Goal: Information Seeking & Learning: Learn about a topic

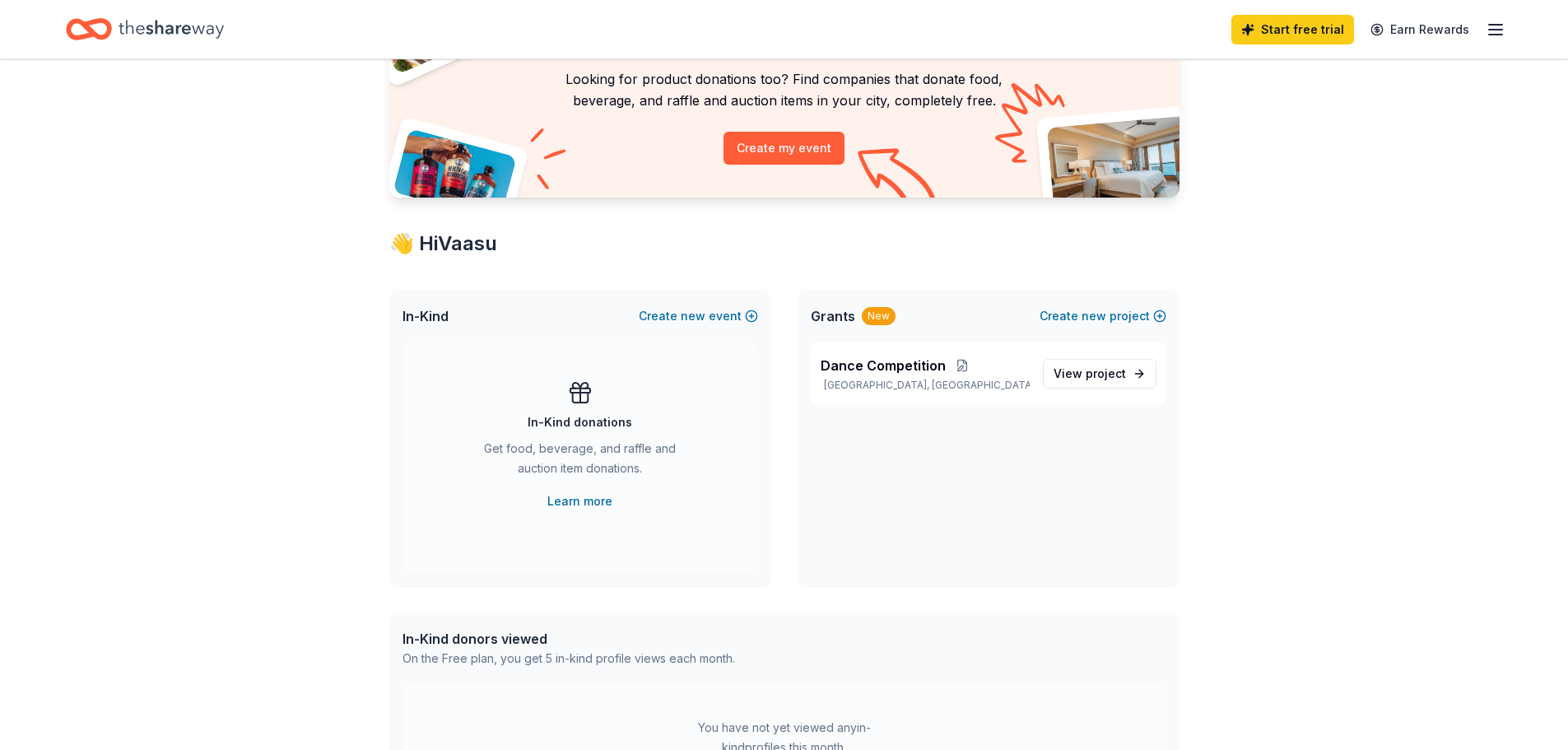
scroll to position [164, 0]
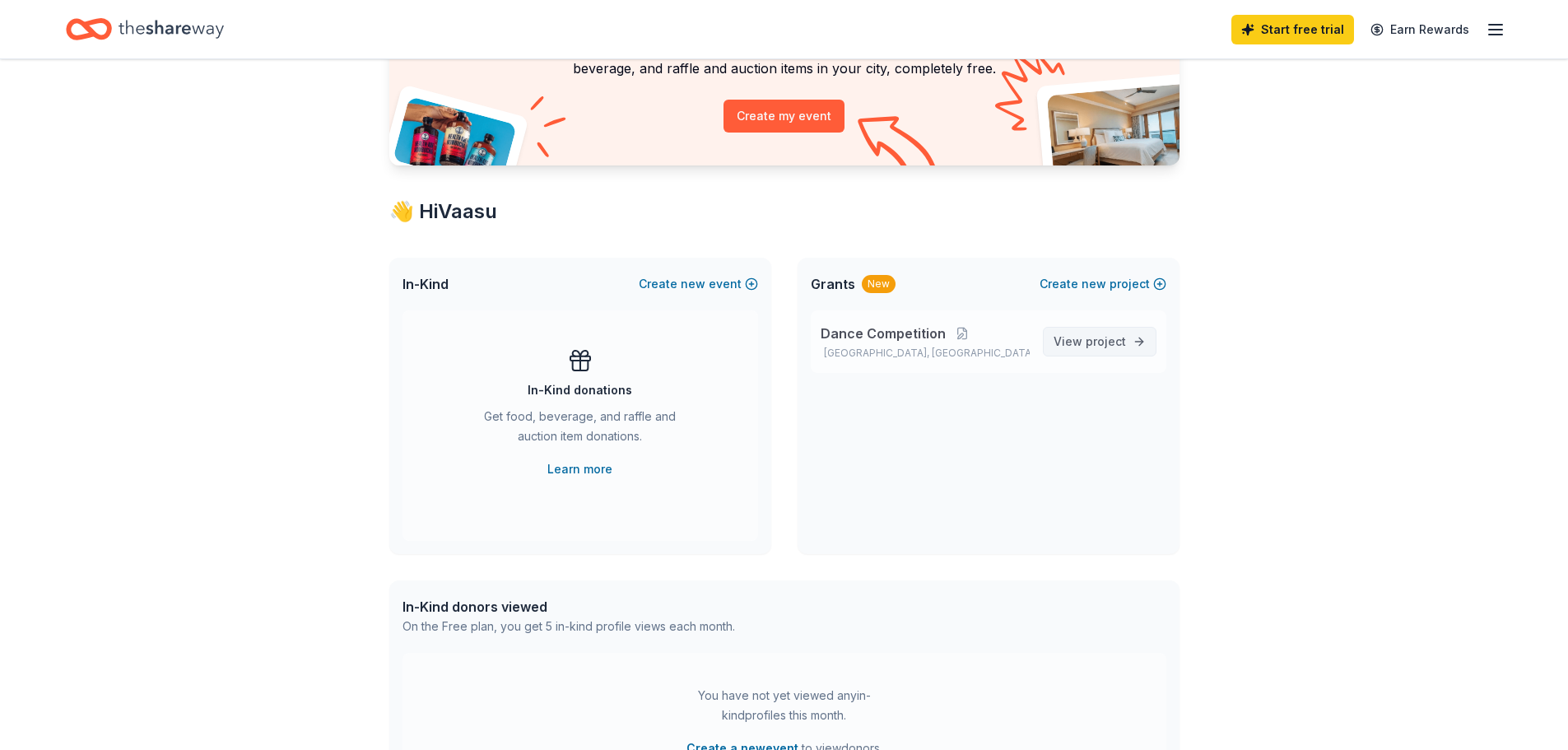
click at [1121, 340] on span "project" at bounding box center [1106, 341] width 41 height 14
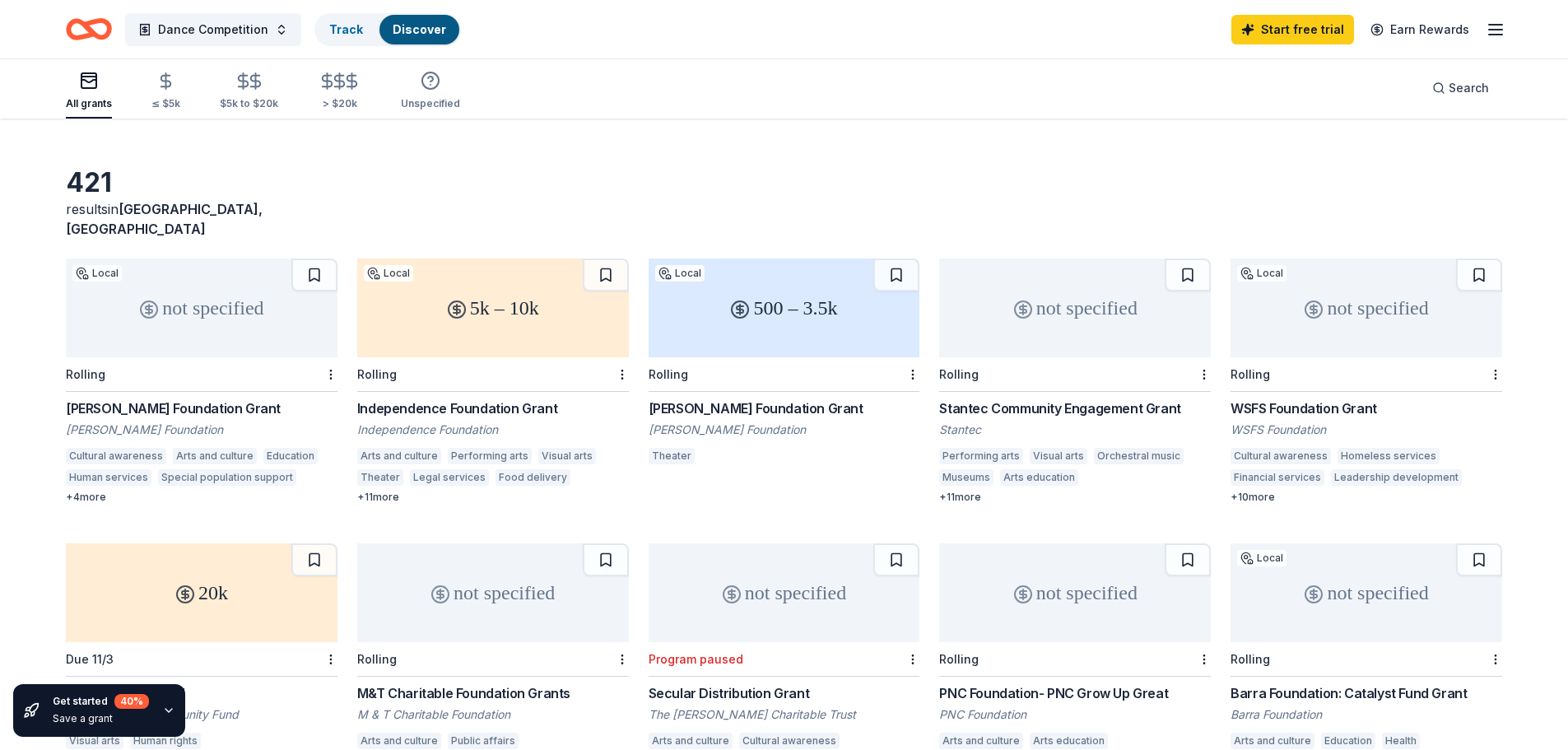
scroll to position [55, 0]
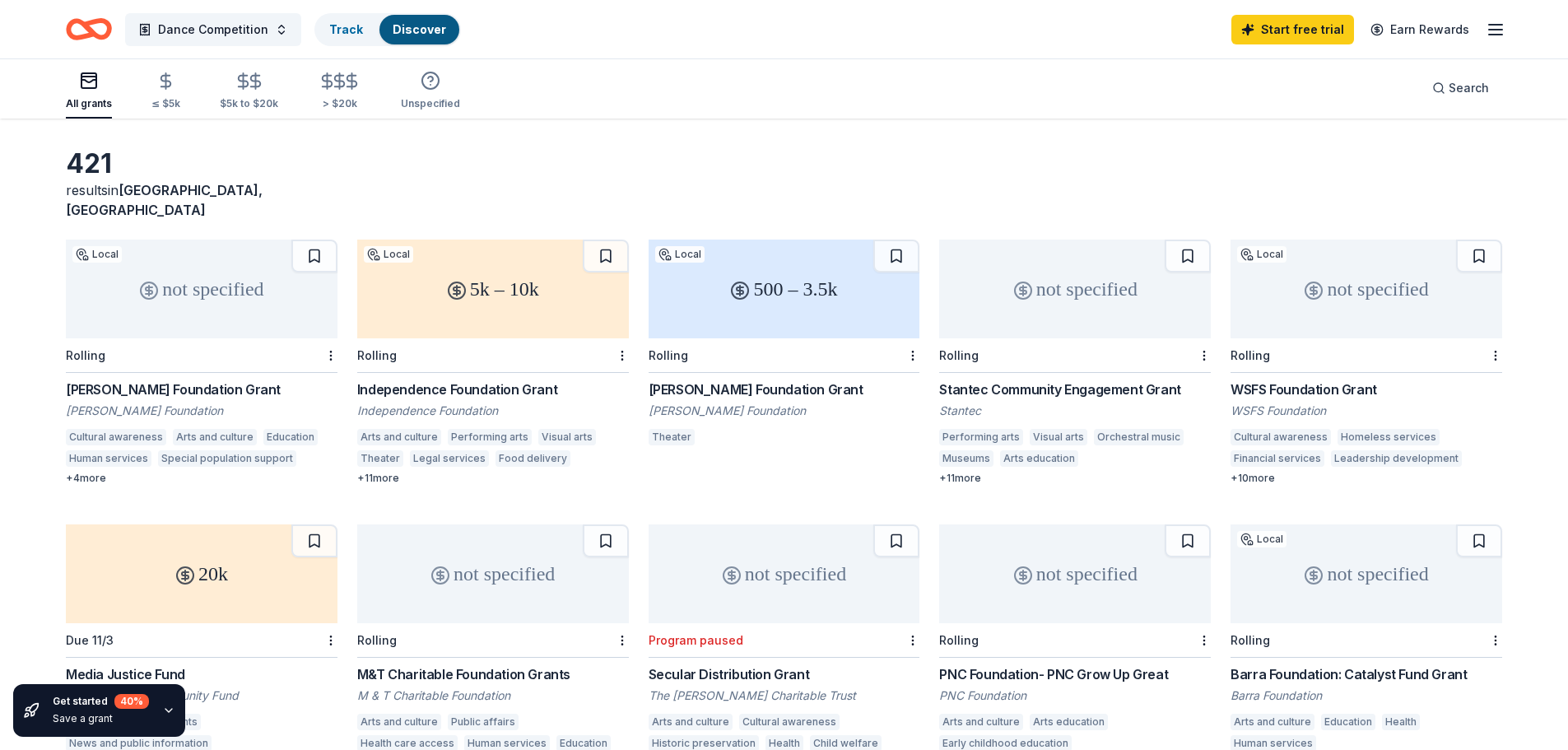
click at [499, 380] on div "Independence Foundation Grant" at bounding box center [493, 389] width 271 height 19
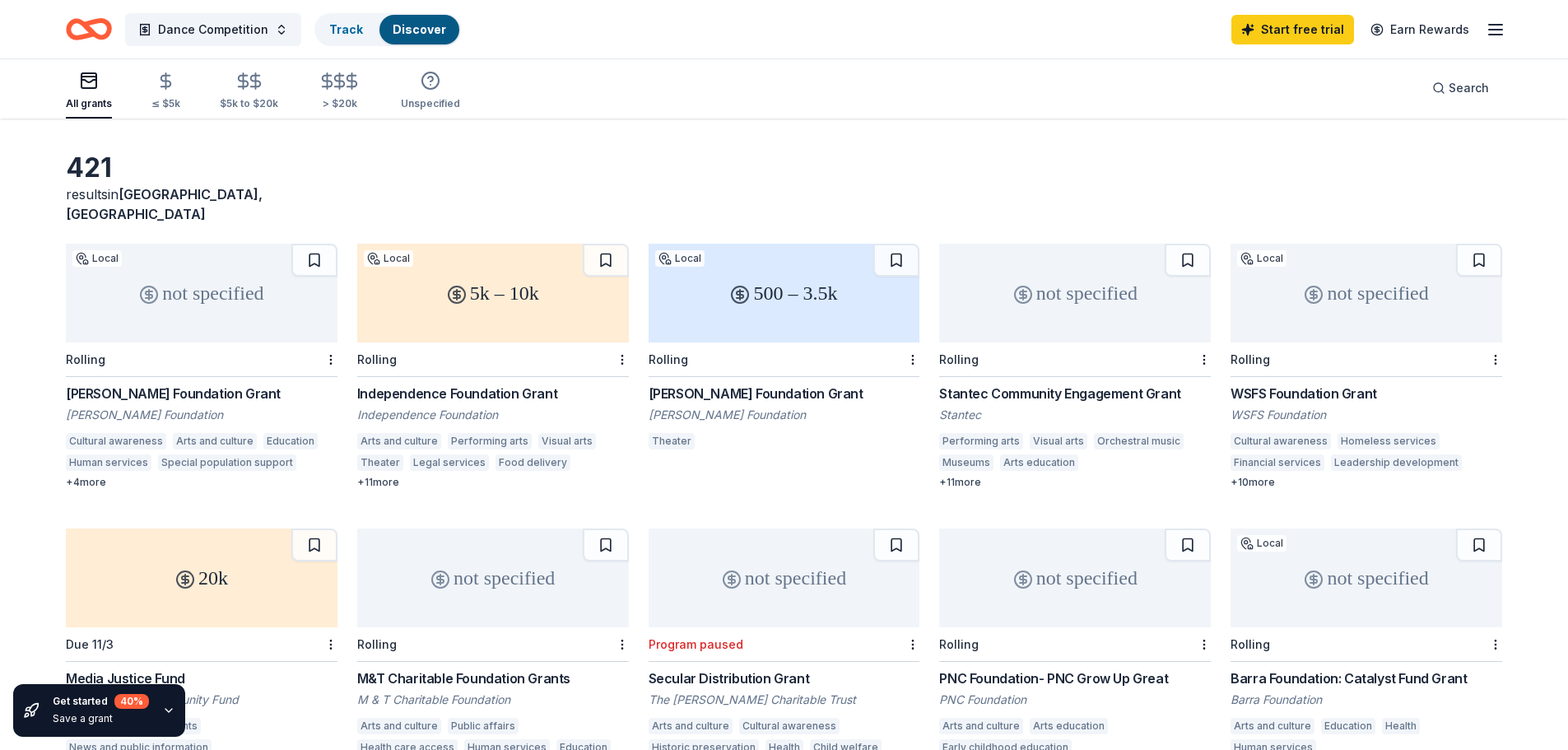
scroll to position [0, 0]
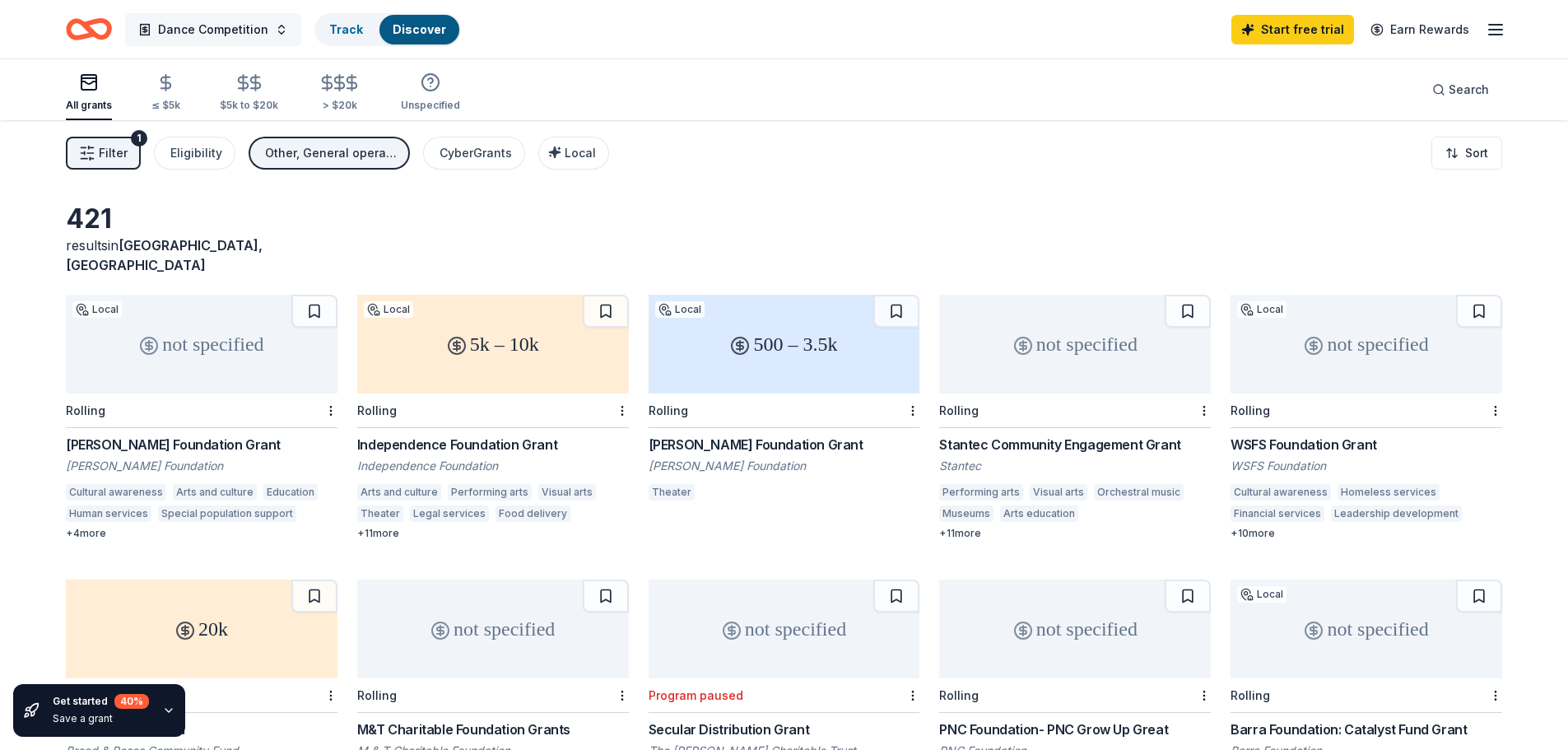
click at [228, 24] on span "Dance Competition" at bounding box center [214, 29] width 110 height 19
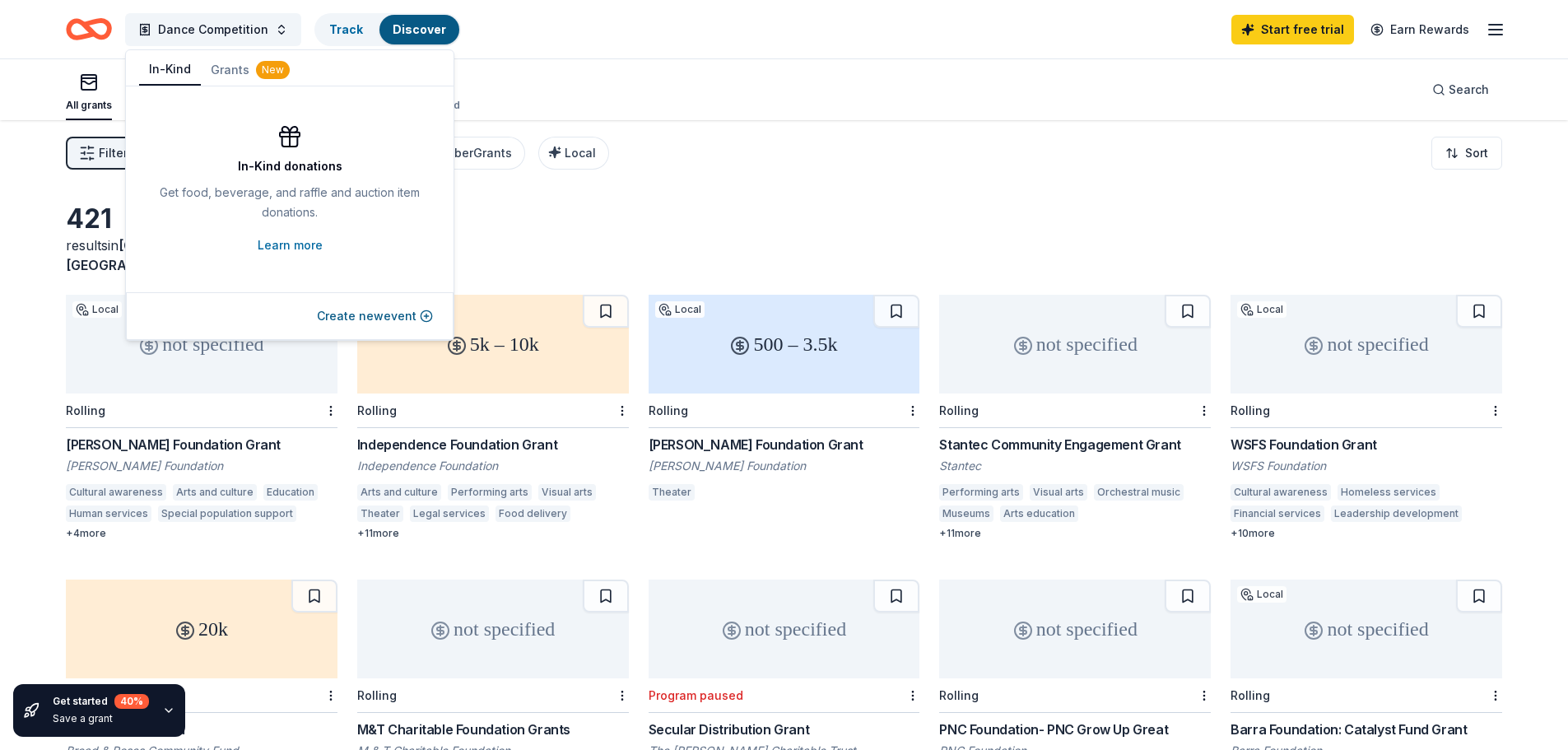
click at [179, 67] on button "In-Kind" at bounding box center [170, 70] width 62 height 31
click at [282, 242] on link "Learn more" at bounding box center [290, 245] width 65 height 19
click at [394, 324] on button "Create new event" at bounding box center [375, 316] width 116 height 19
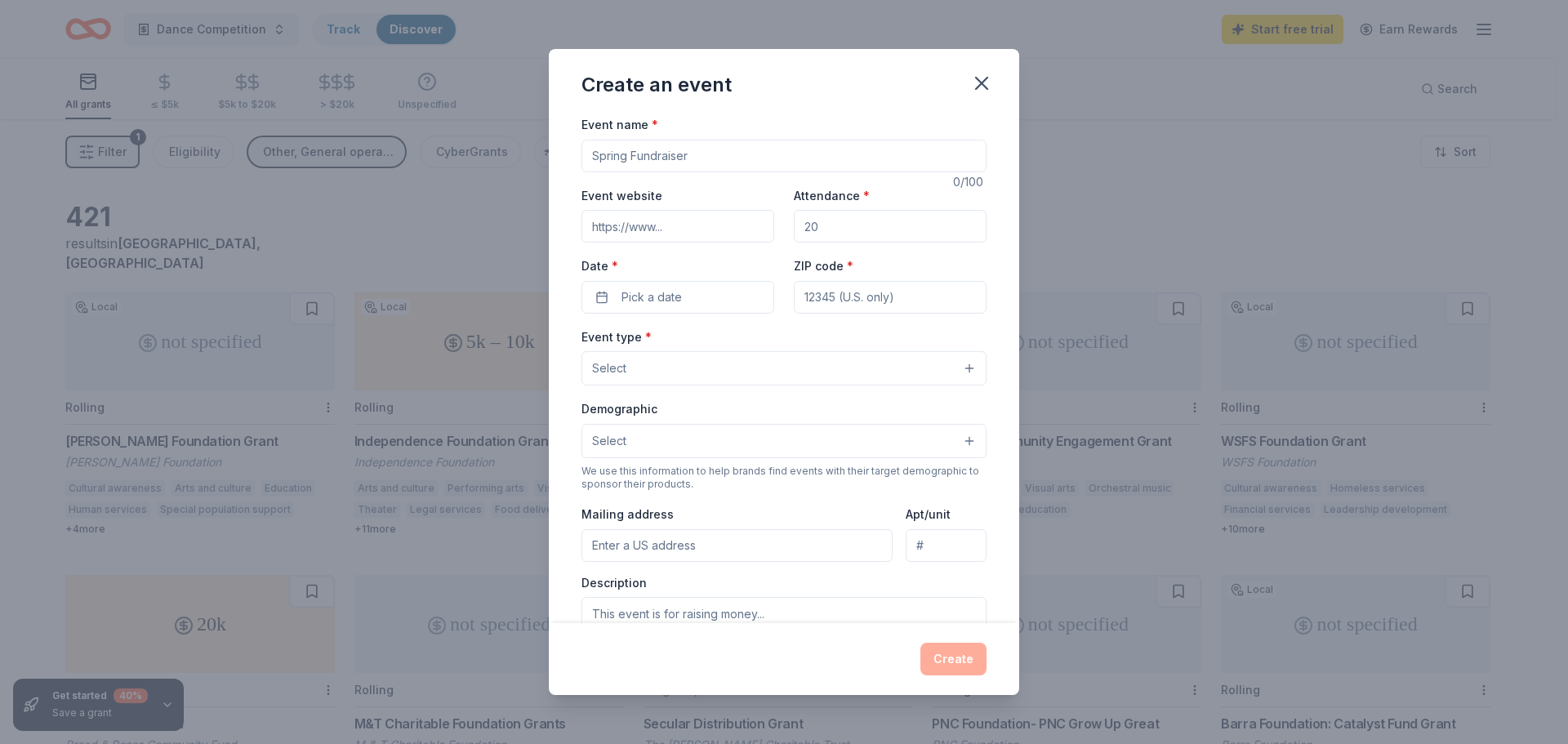
drag, startPoint x: 949, startPoint y: 662, endPoint x: 926, endPoint y: 621, distance: 47.0
click at [951, 662] on div "Create" at bounding box center [784, 659] width 405 height 33
click at [995, 89] on button "button" at bounding box center [981, 82] width 35 height 35
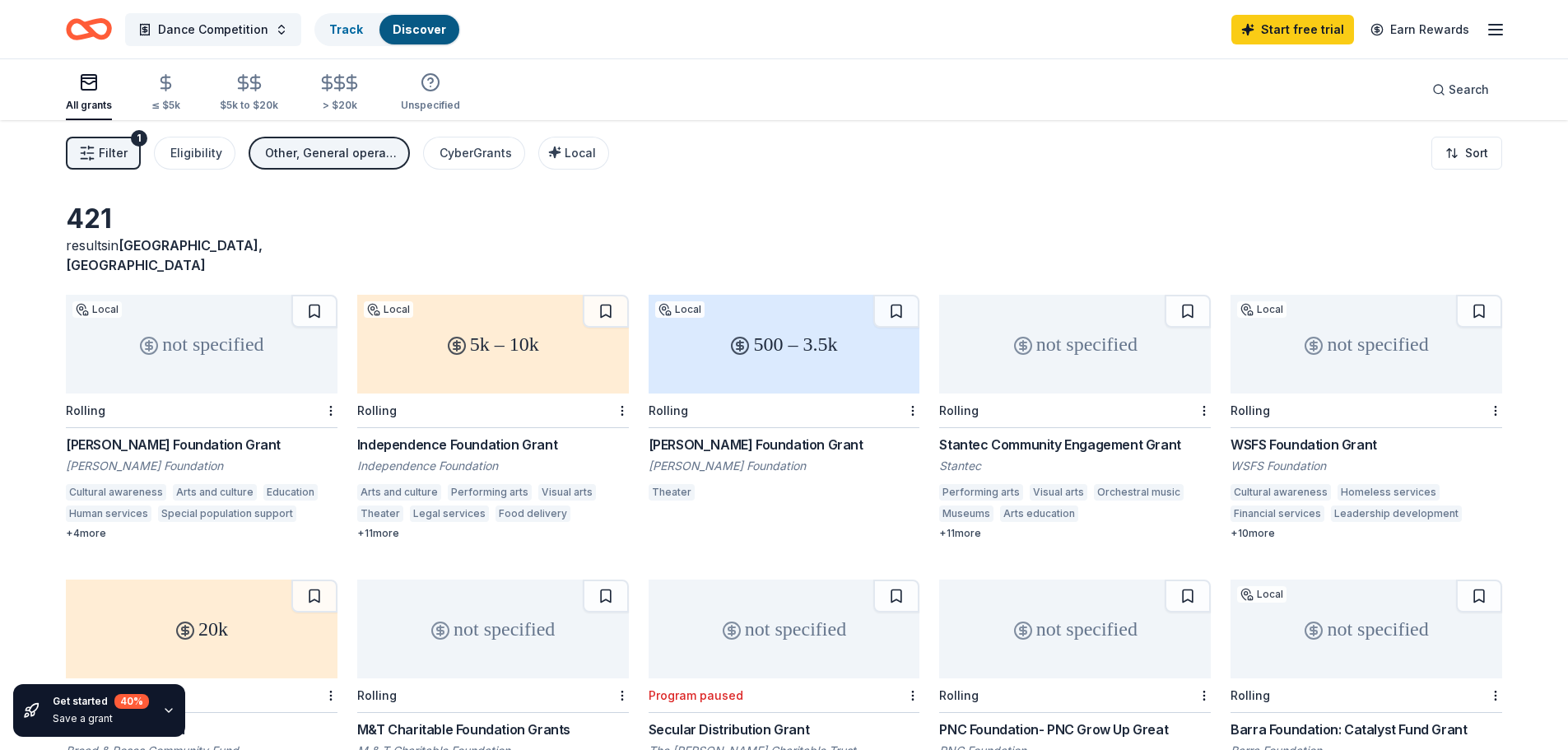
click at [1495, 27] on icon "button" at bounding box center [1495, 29] width 19 height 19
click at [1299, 119] on div "Account" at bounding box center [1382, 128] width 219 height 19
click at [179, 27] on span "Dance Competition" at bounding box center [214, 29] width 110 height 19
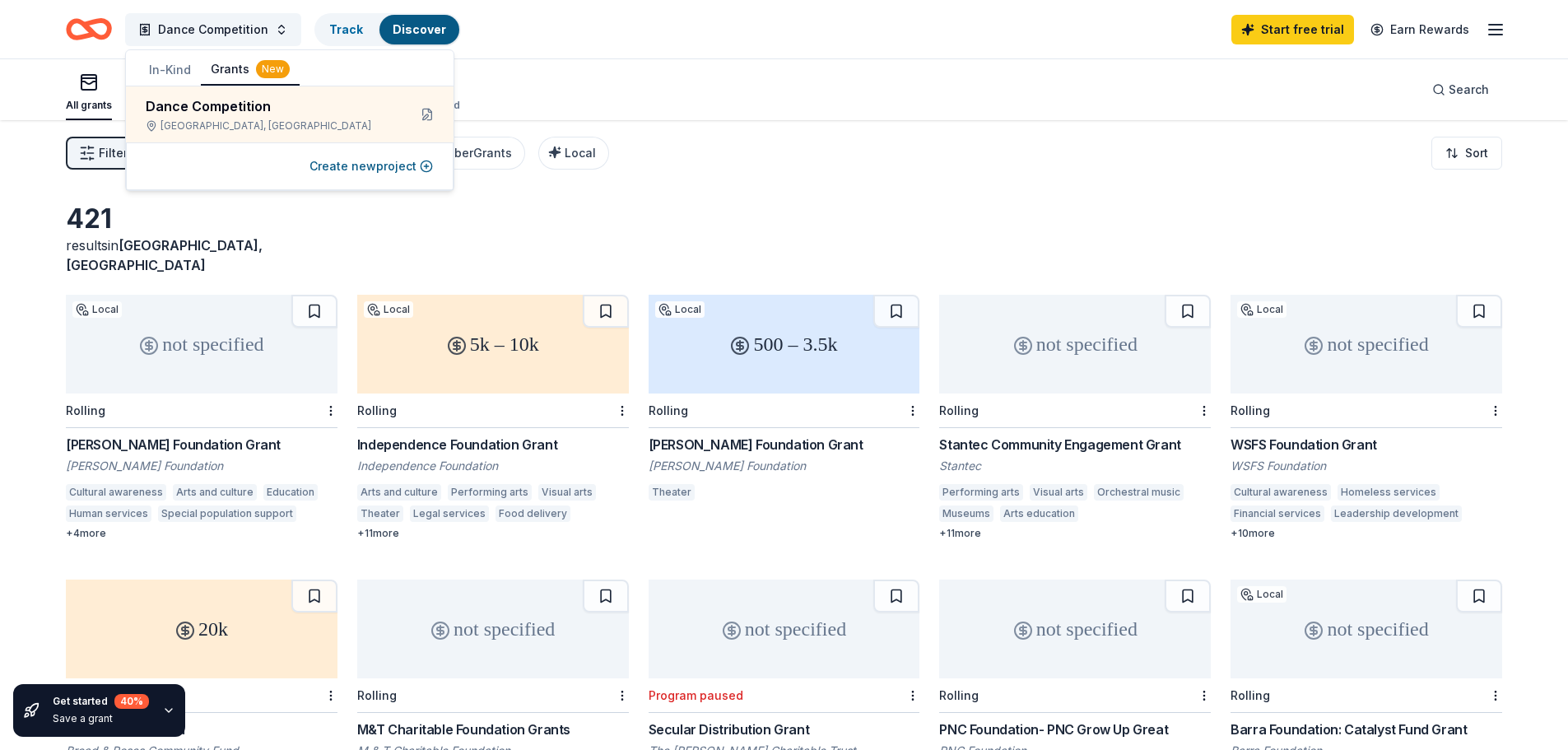
click at [186, 67] on button "In-Kind" at bounding box center [170, 70] width 62 height 30
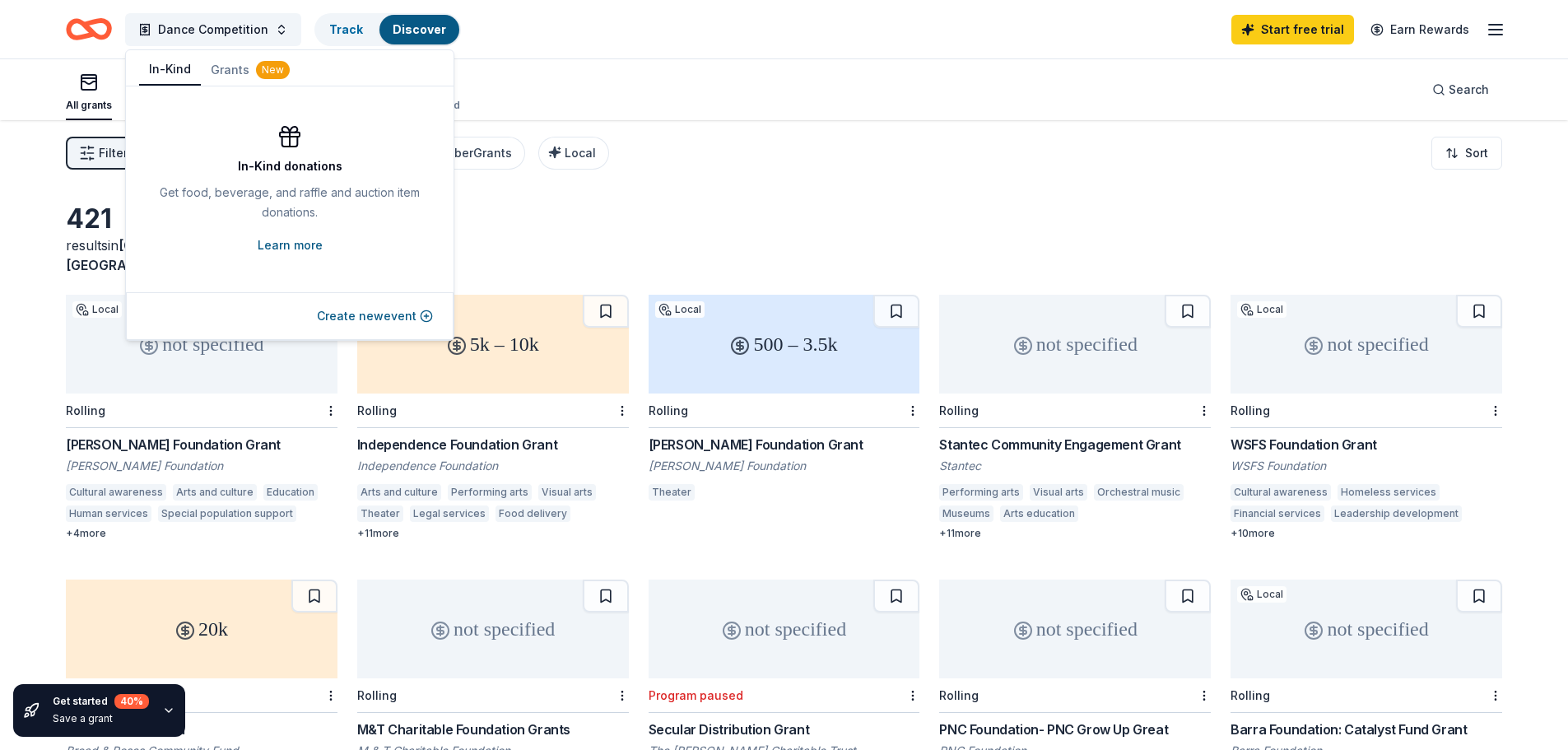
click at [305, 246] on link "Learn more" at bounding box center [290, 245] width 65 height 19
click at [729, 130] on div "Filter 1 Eligibility Other, General operations, Projects & programming CyberGra…" at bounding box center [784, 153] width 1568 height 66
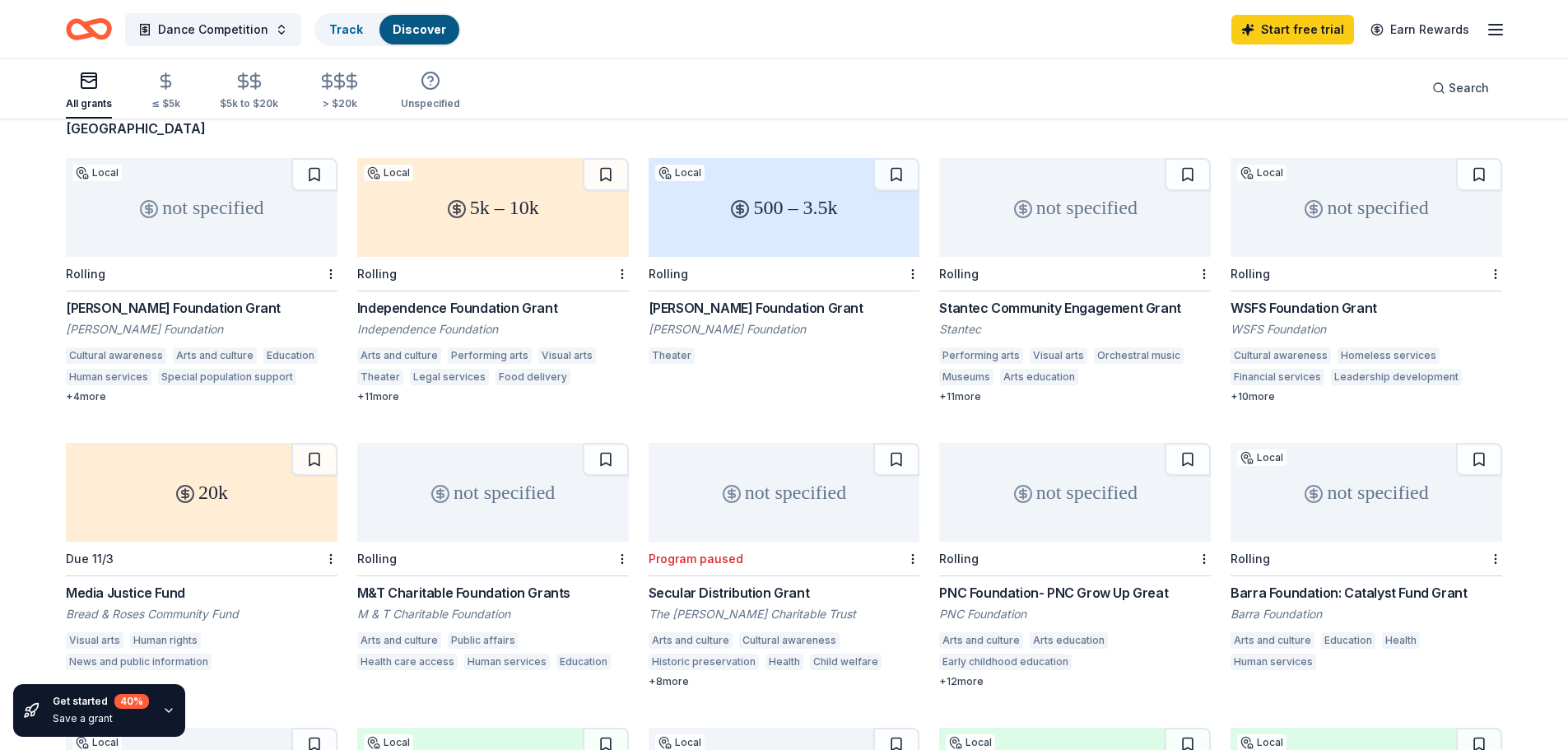
scroll to position [164, 0]
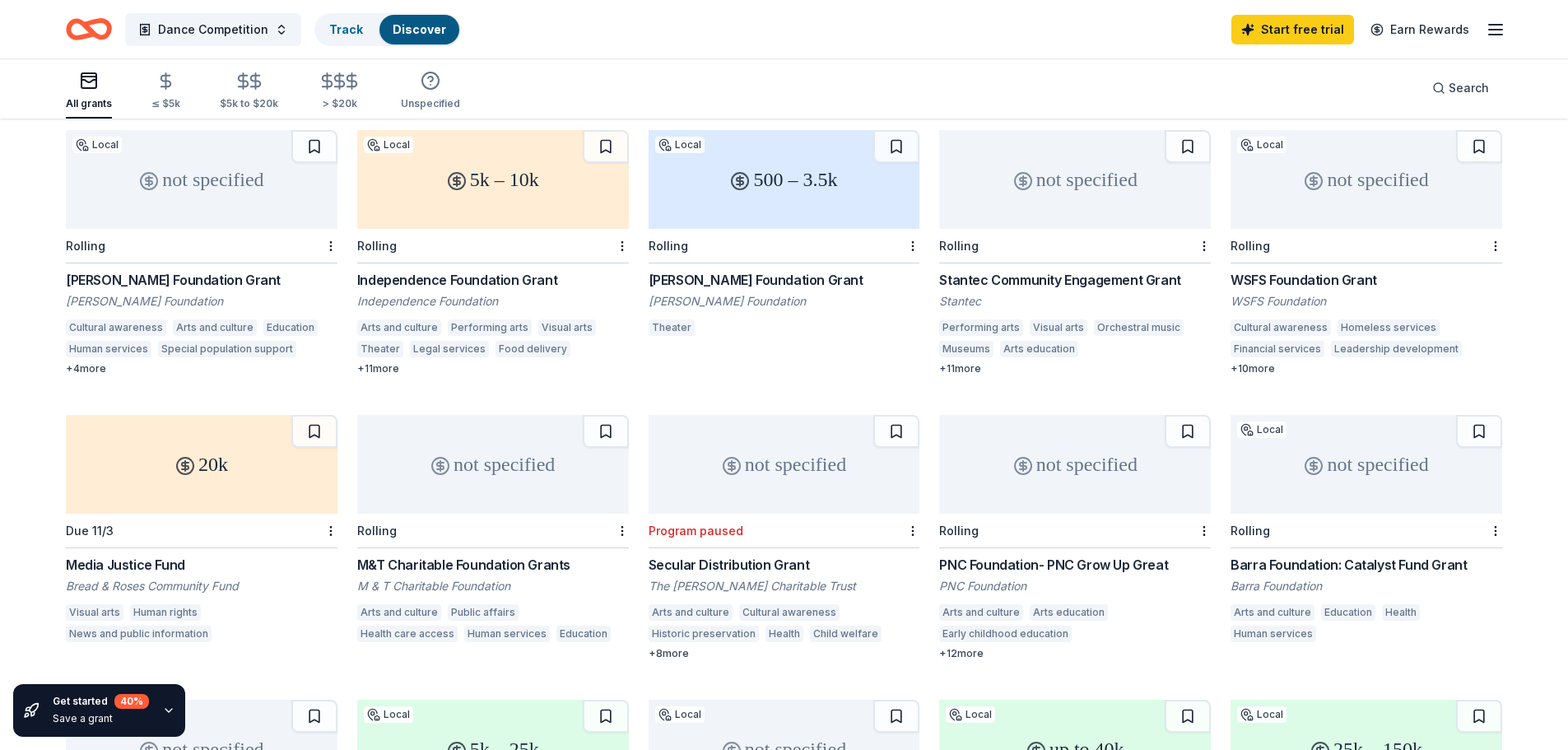
click at [812, 270] on div "Charlotte Cushman Foundation Grant" at bounding box center [784, 279] width 271 height 19
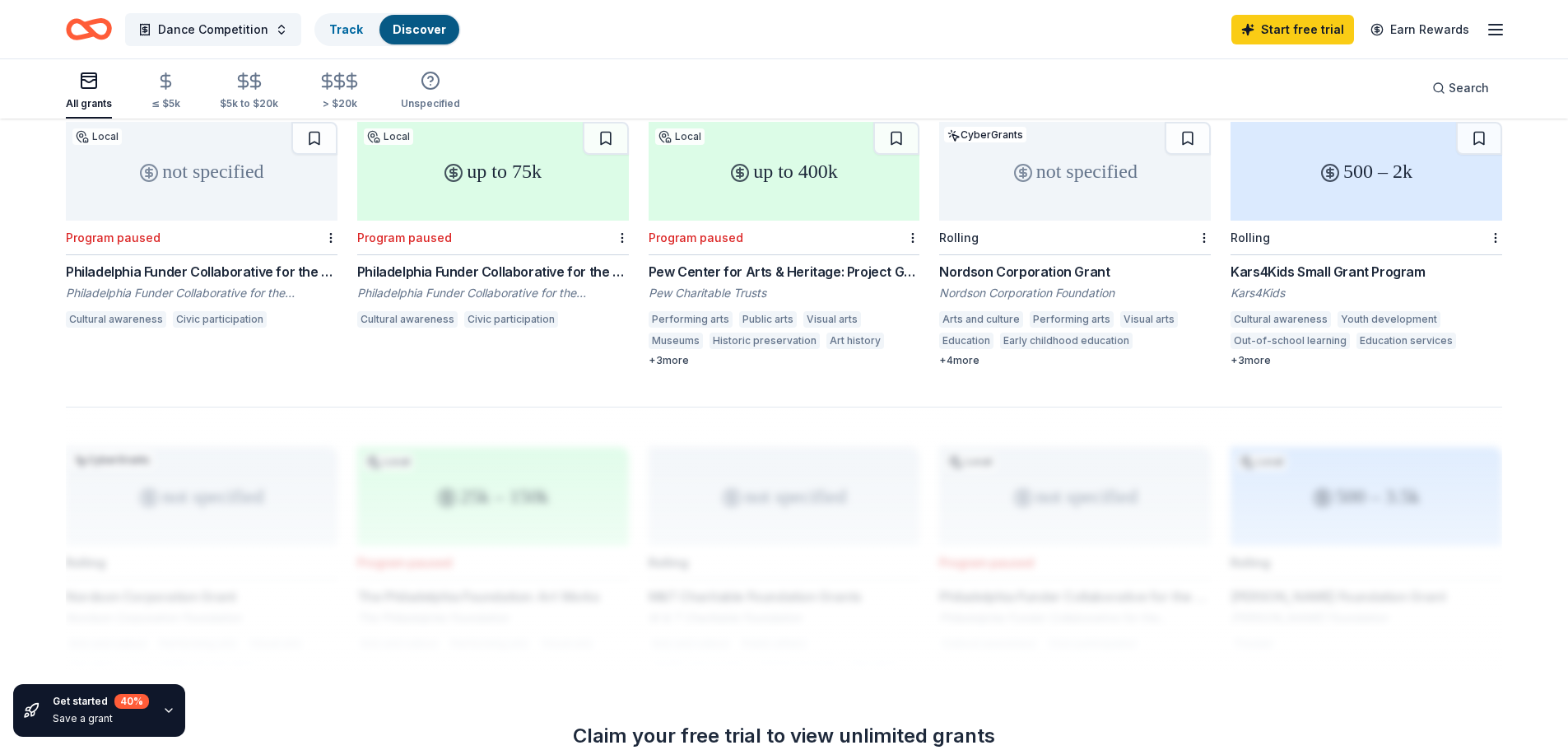
scroll to position [1015, 0]
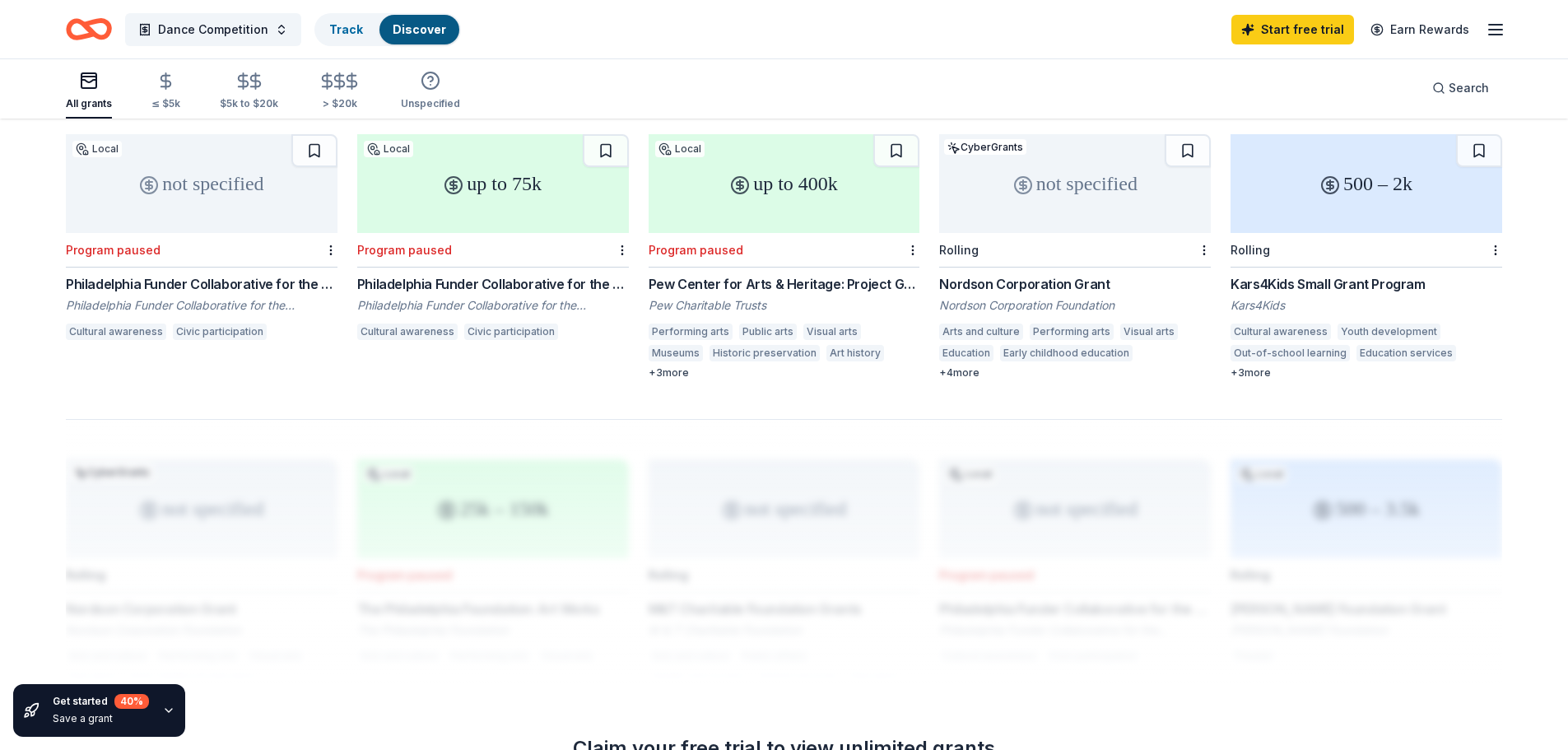
click at [1054, 274] on div "Nordson Corporation Grant" at bounding box center [1074, 284] width 271 height 19
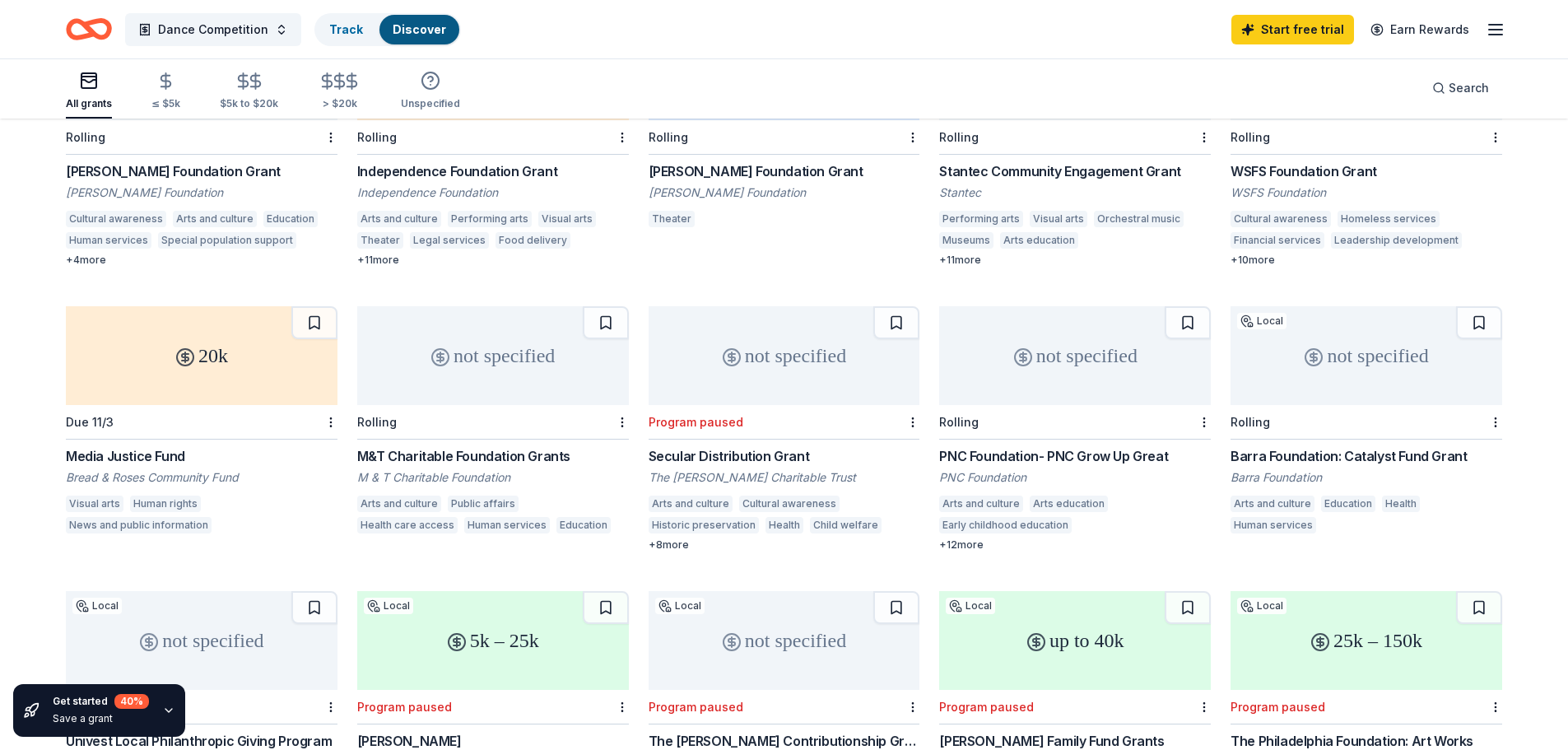
scroll to position [0, 0]
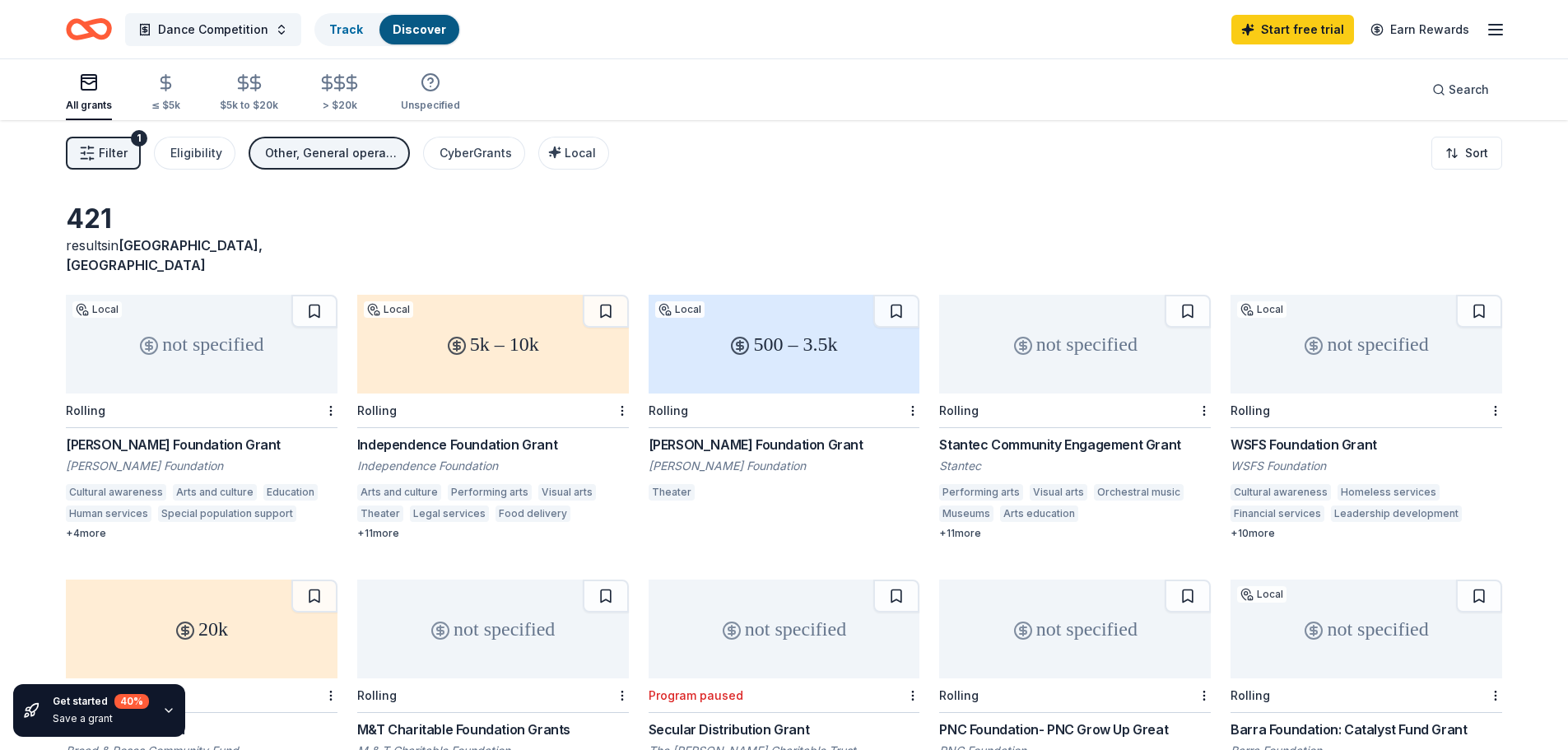
drag, startPoint x: 1502, startPoint y: 414, endPoint x: 1537, endPoint y: 217, distance: 200.1
click at [1319, 435] on div "WSFS Foundation Grant" at bounding box center [1365, 445] width 271 height 19
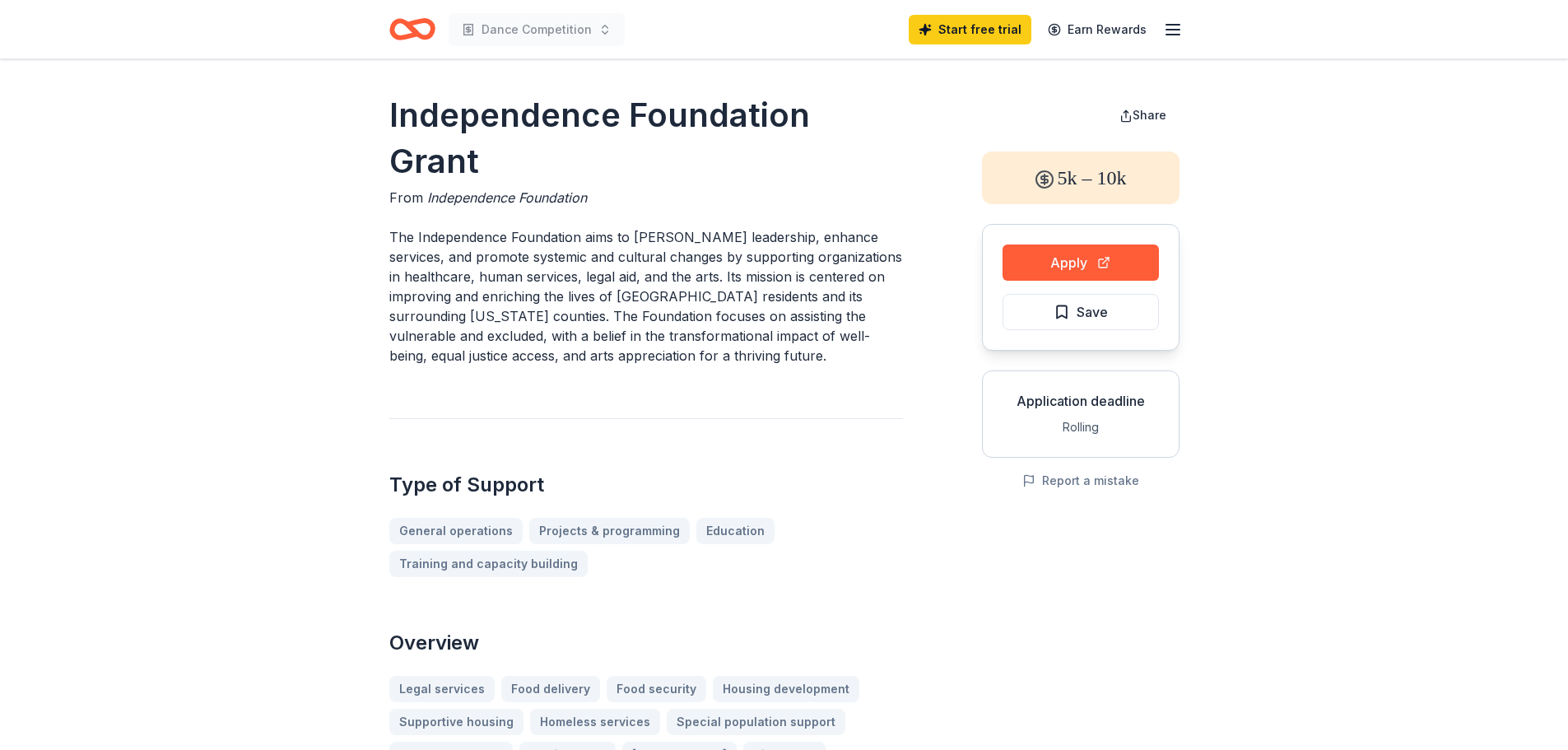
drag, startPoint x: 1071, startPoint y: 305, endPoint x: 1086, endPoint y: 168, distance: 137.8
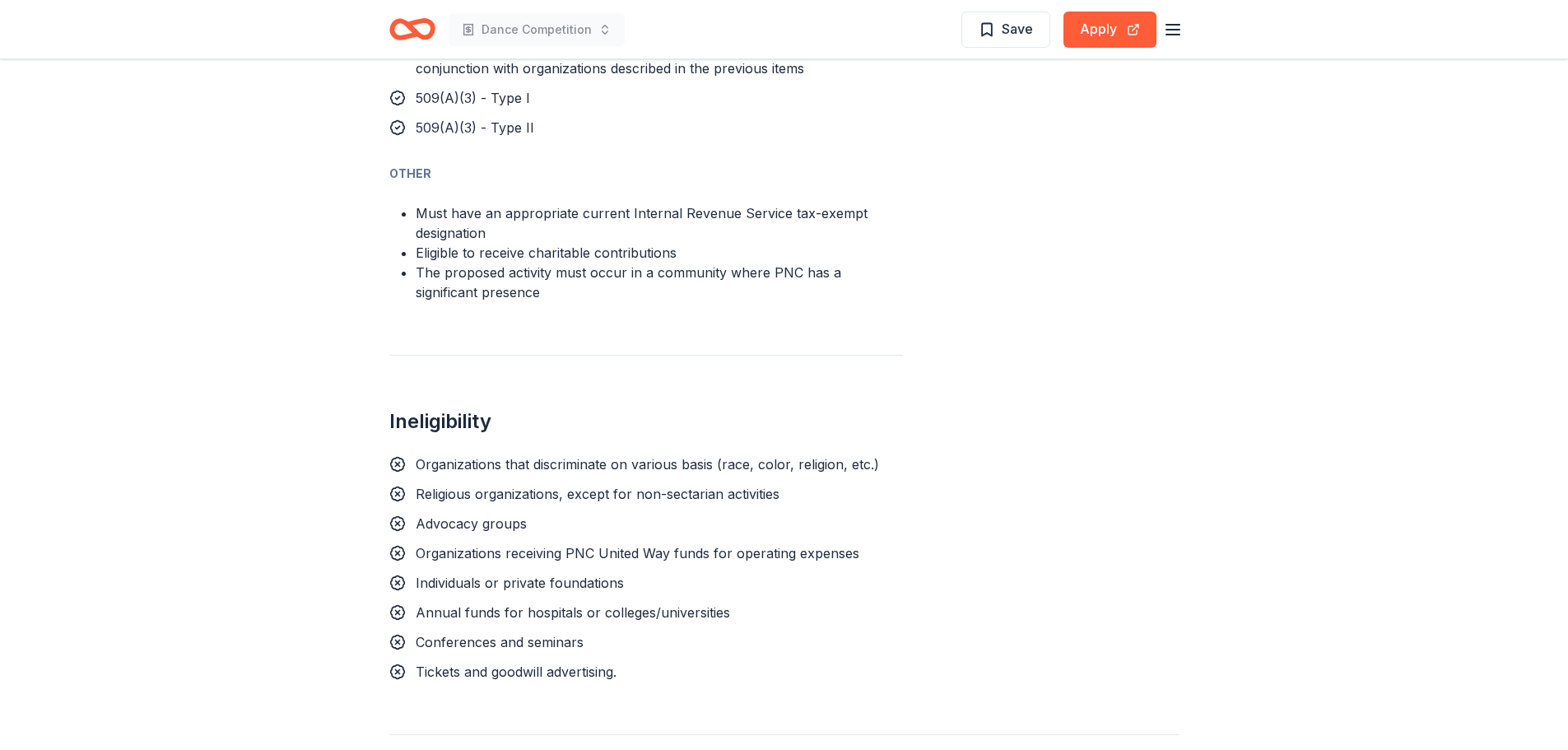
scroll to position [1838, 0]
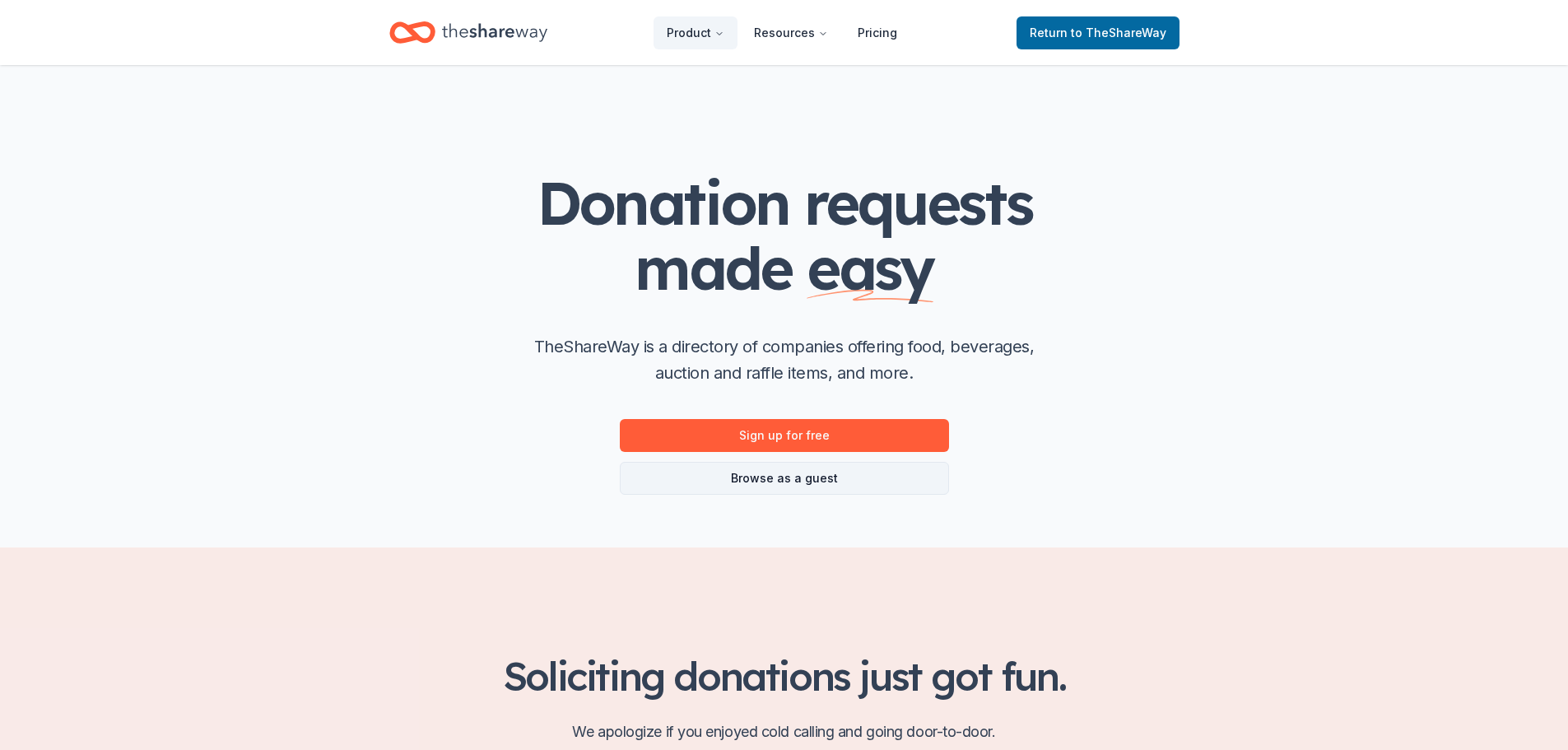
click at [769, 490] on link "Browse as a guest" at bounding box center [784, 478] width 329 height 33
click at [760, 474] on link "Browse as a guest" at bounding box center [784, 478] width 329 height 33
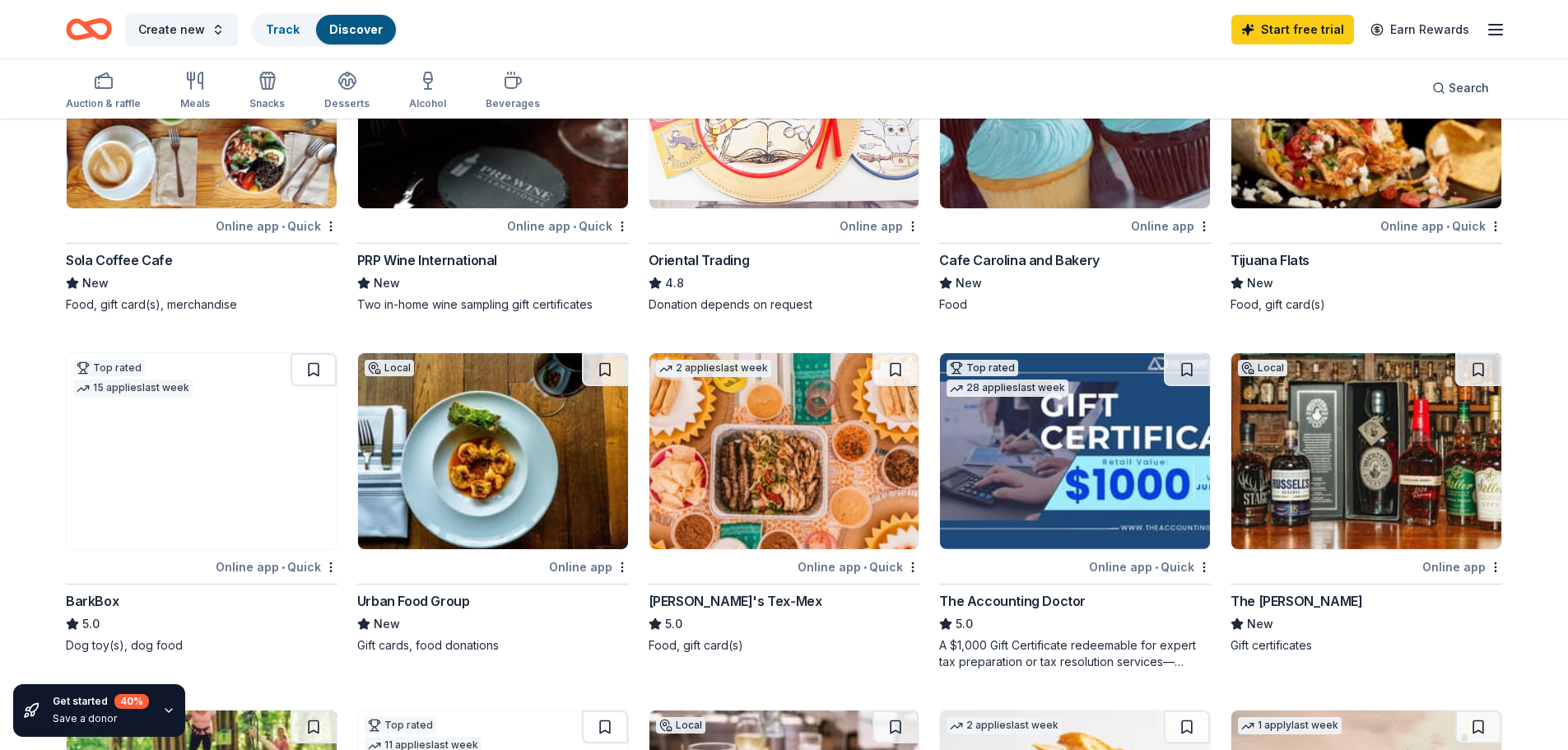
scroll to position [247, 0]
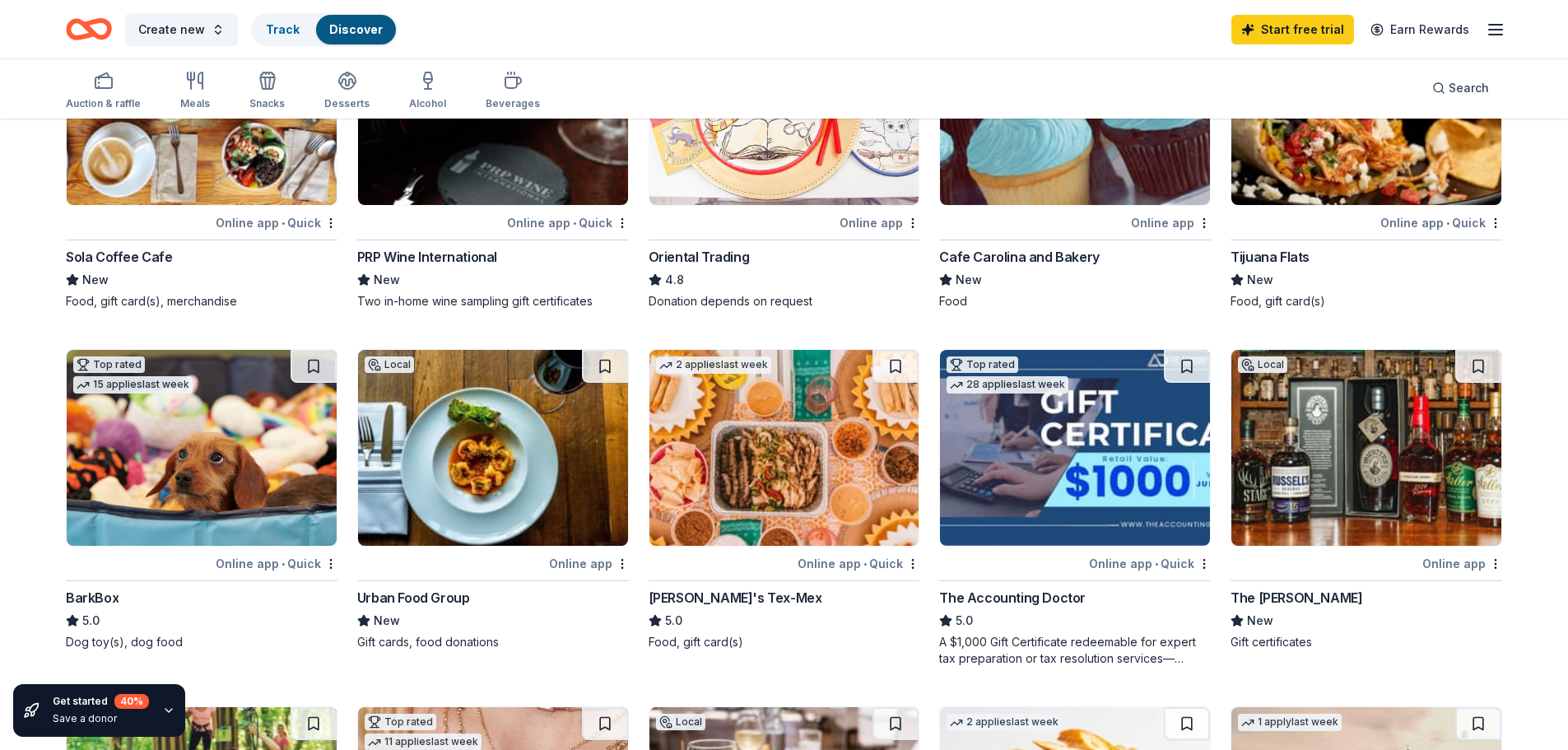
click at [202, 231] on div at bounding box center [139, 222] width 147 height 20
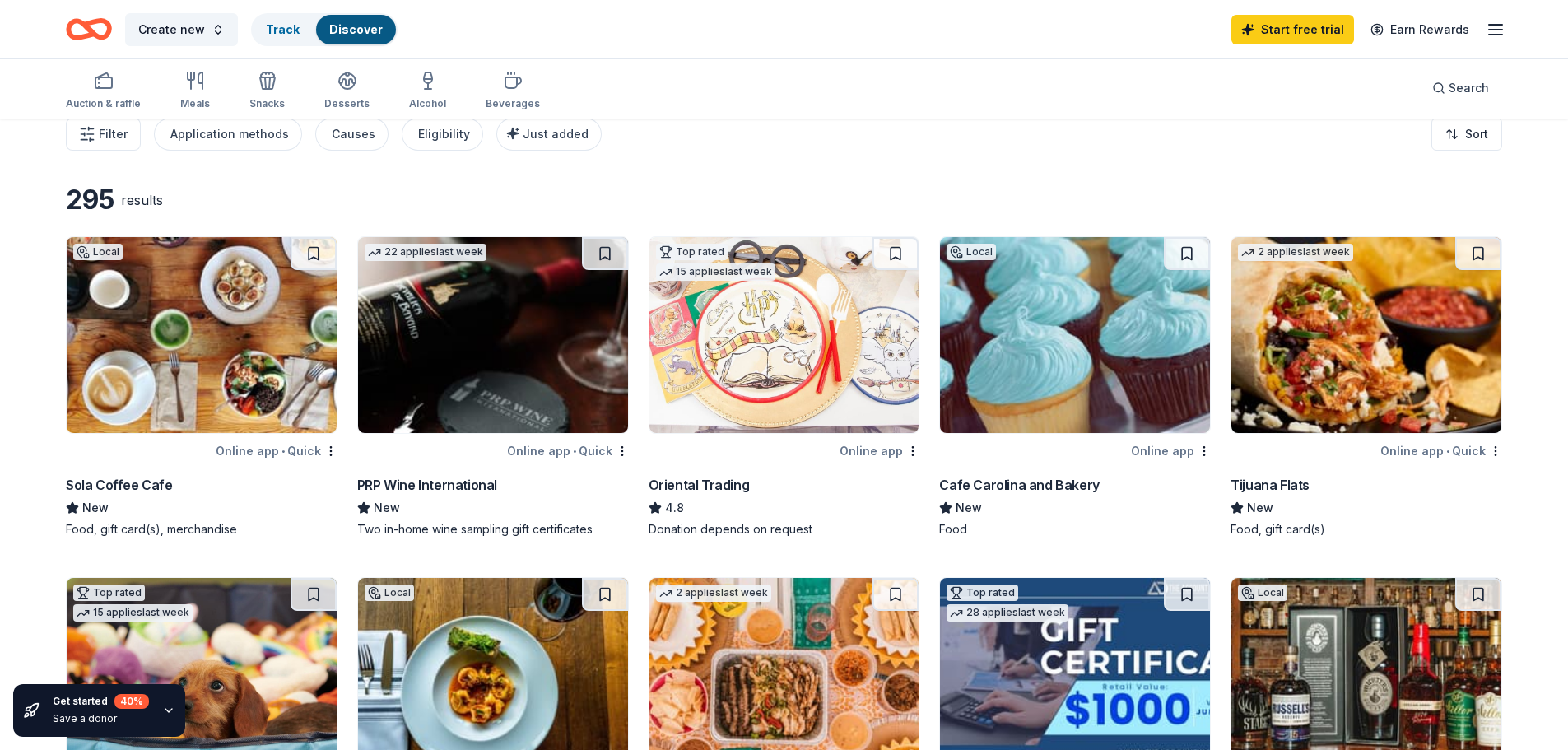
scroll to position [0, 0]
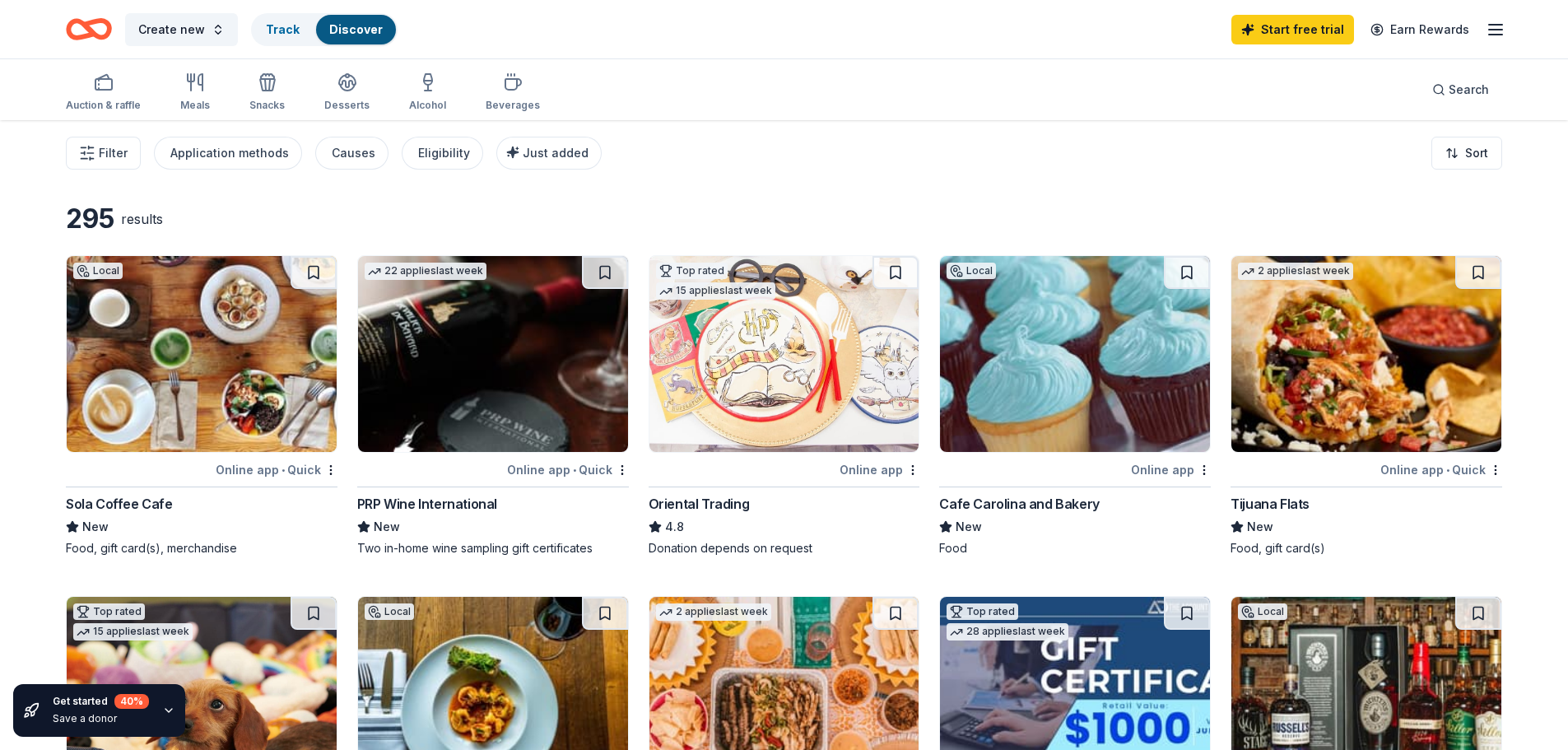
click at [455, 110] on div "Auction & raffle Meals Snacks Desserts Alcohol Beverages" at bounding box center [302, 93] width 474 height 54
click at [432, 99] on div "Alcohol" at bounding box center [427, 105] width 37 height 14
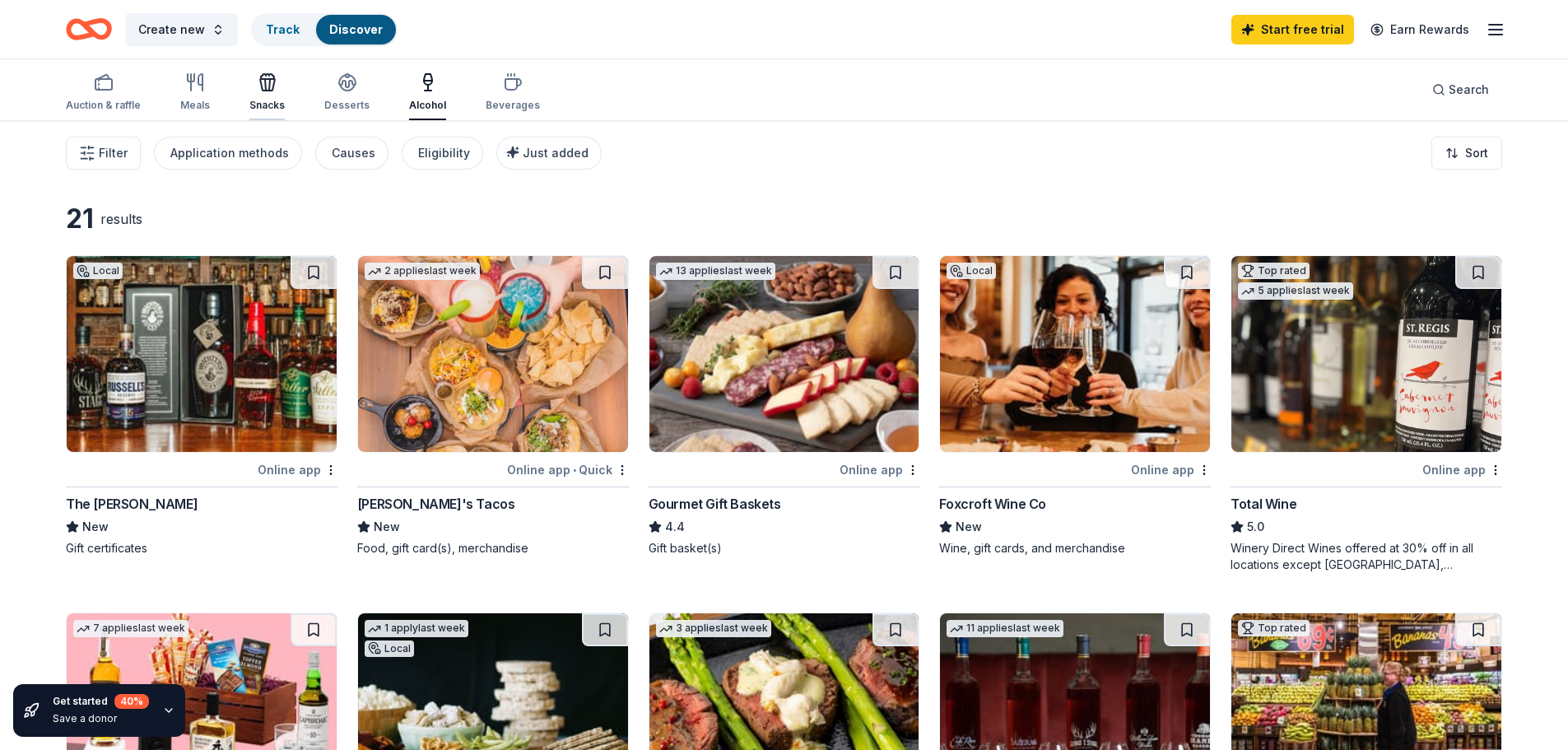
click at [276, 97] on div "Snacks" at bounding box center [267, 92] width 36 height 40
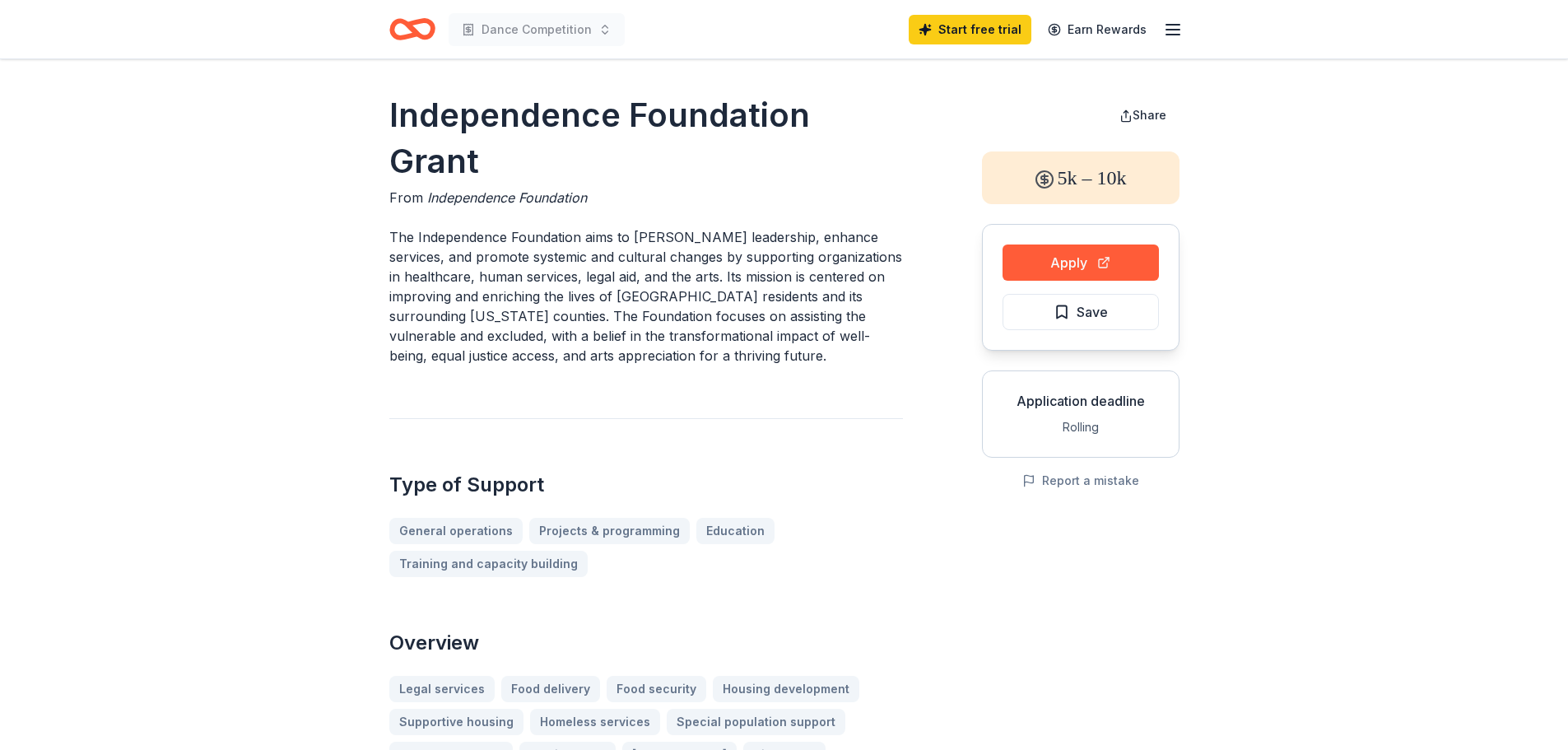
drag, startPoint x: 381, startPoint y: 105, endPoint x: 904, endPoint y: 99, distance: 523.0
drag, startPoint x: 904, startPoint y: 116, endPoint x: 484, endPoint y: 120, distance: 420.0
drag, startPoint x: 381, startPoint y: 117, endPoint x: 803, endPoint y: 105, distance: 422.2
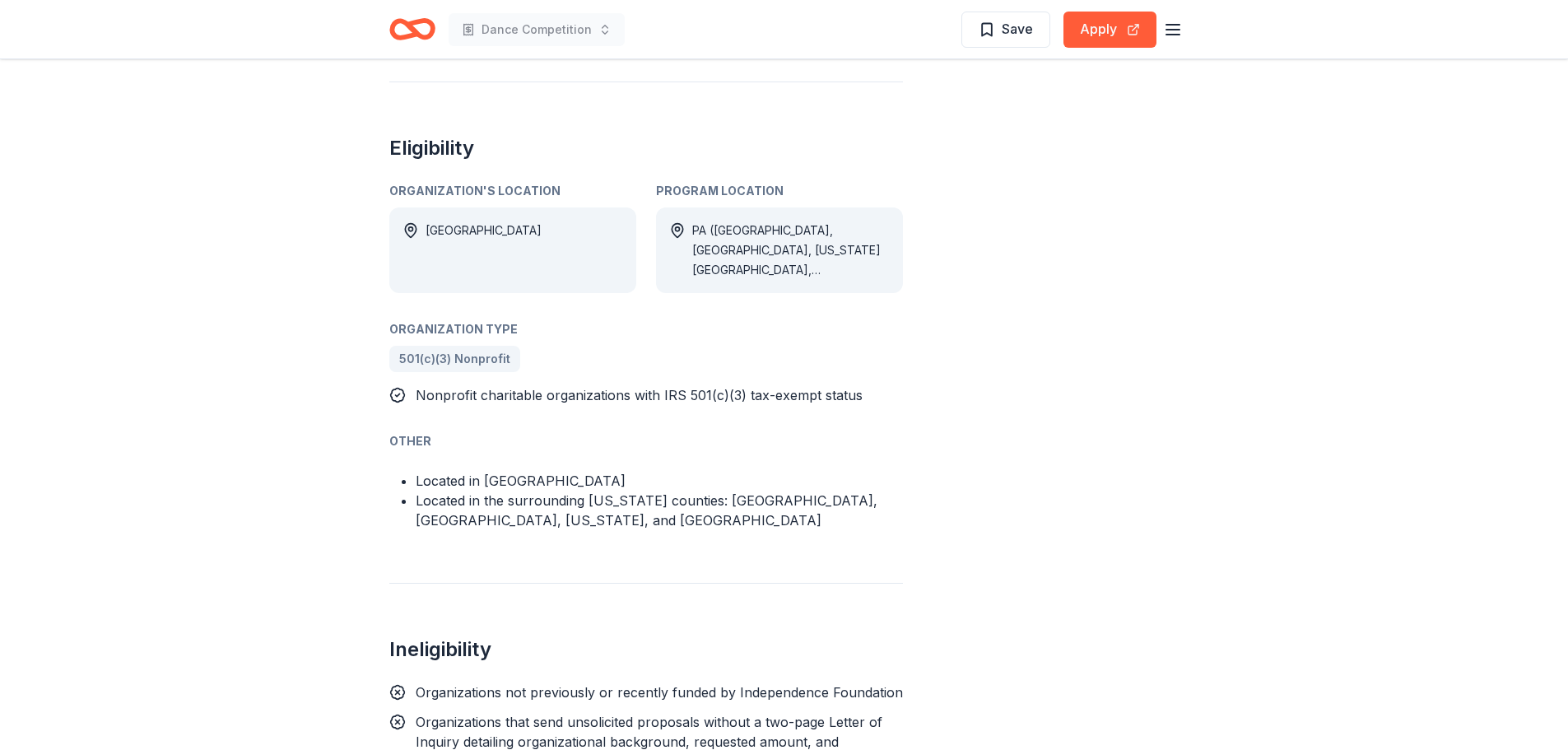
scroll to position [1290, 0]
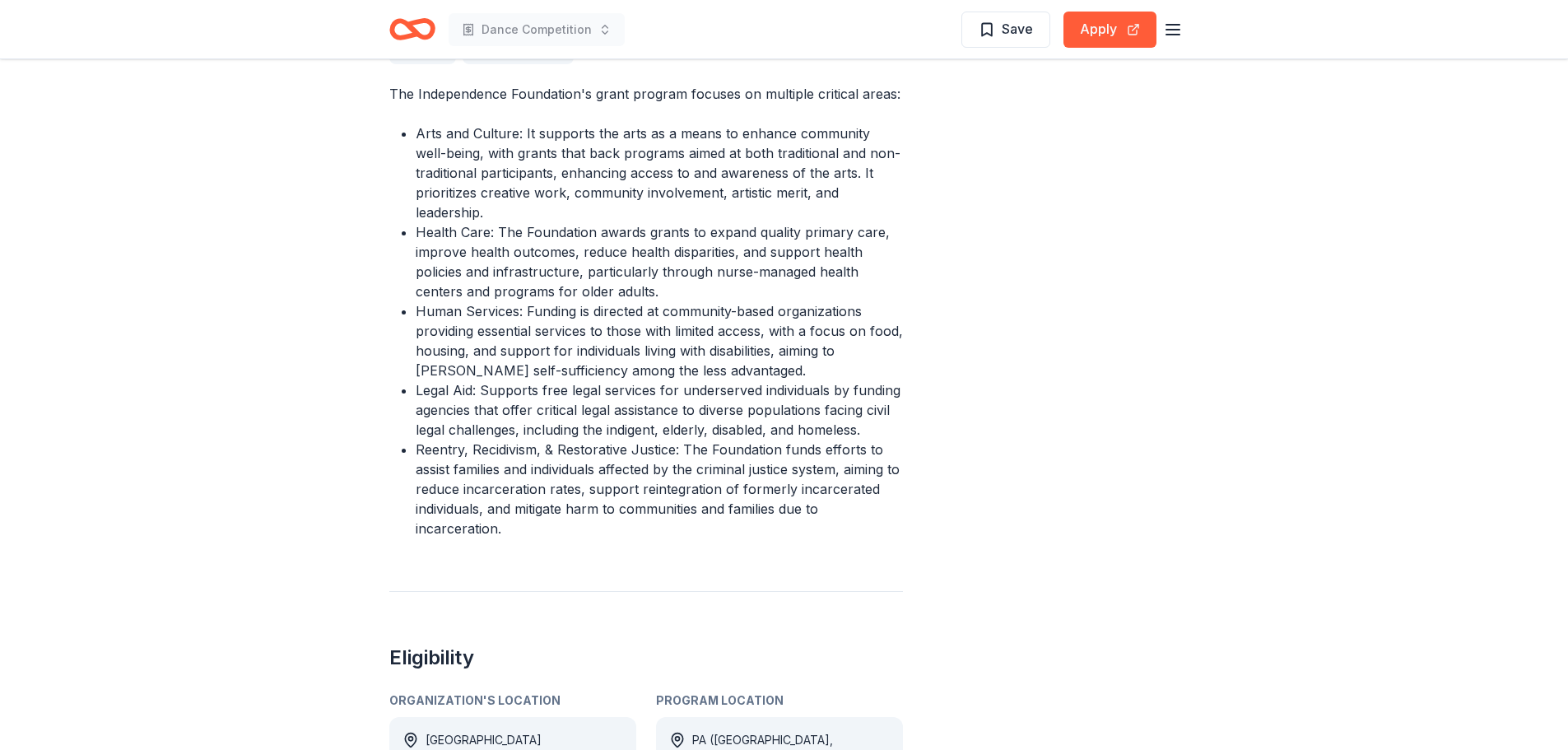
drag, startPoint x: 1005, startPoint y: 442, endPoint x: 1011, endPoint y: 309, distance: 133.1
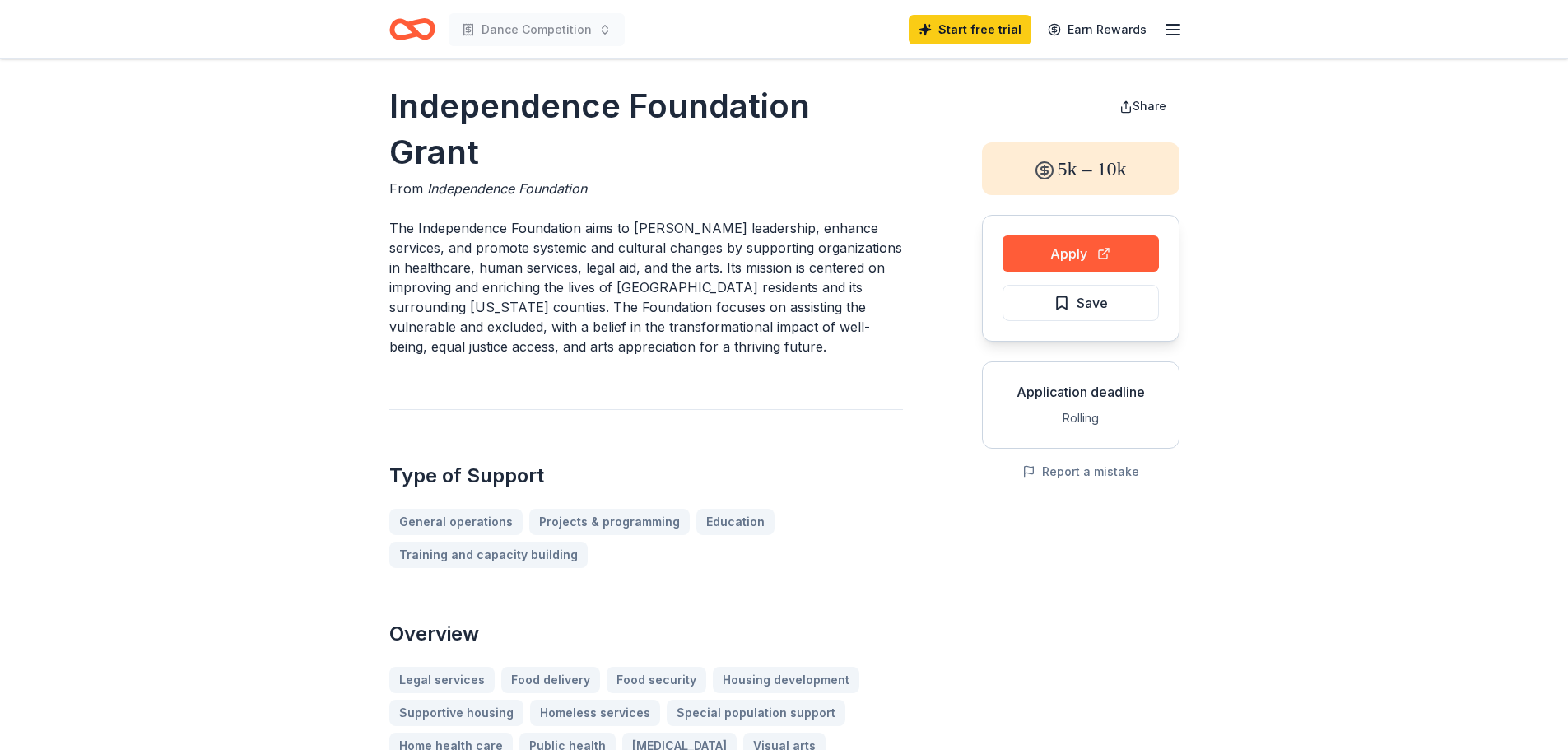
scroll to position [0, 0]
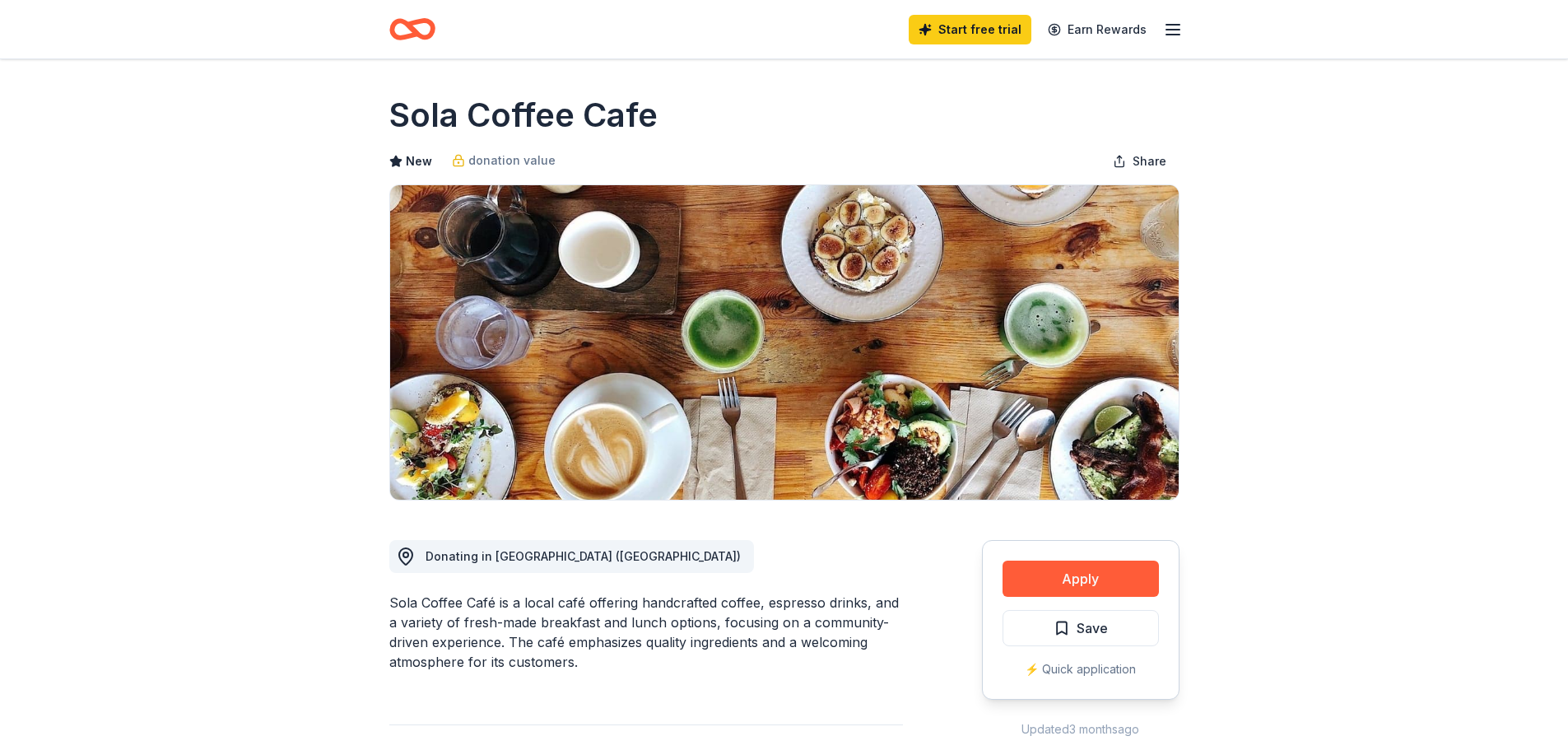
drag, startPoint x: 1045, startPoint y: 356, endPoint x: 1077, endPoint y: 139, distance: 219.3
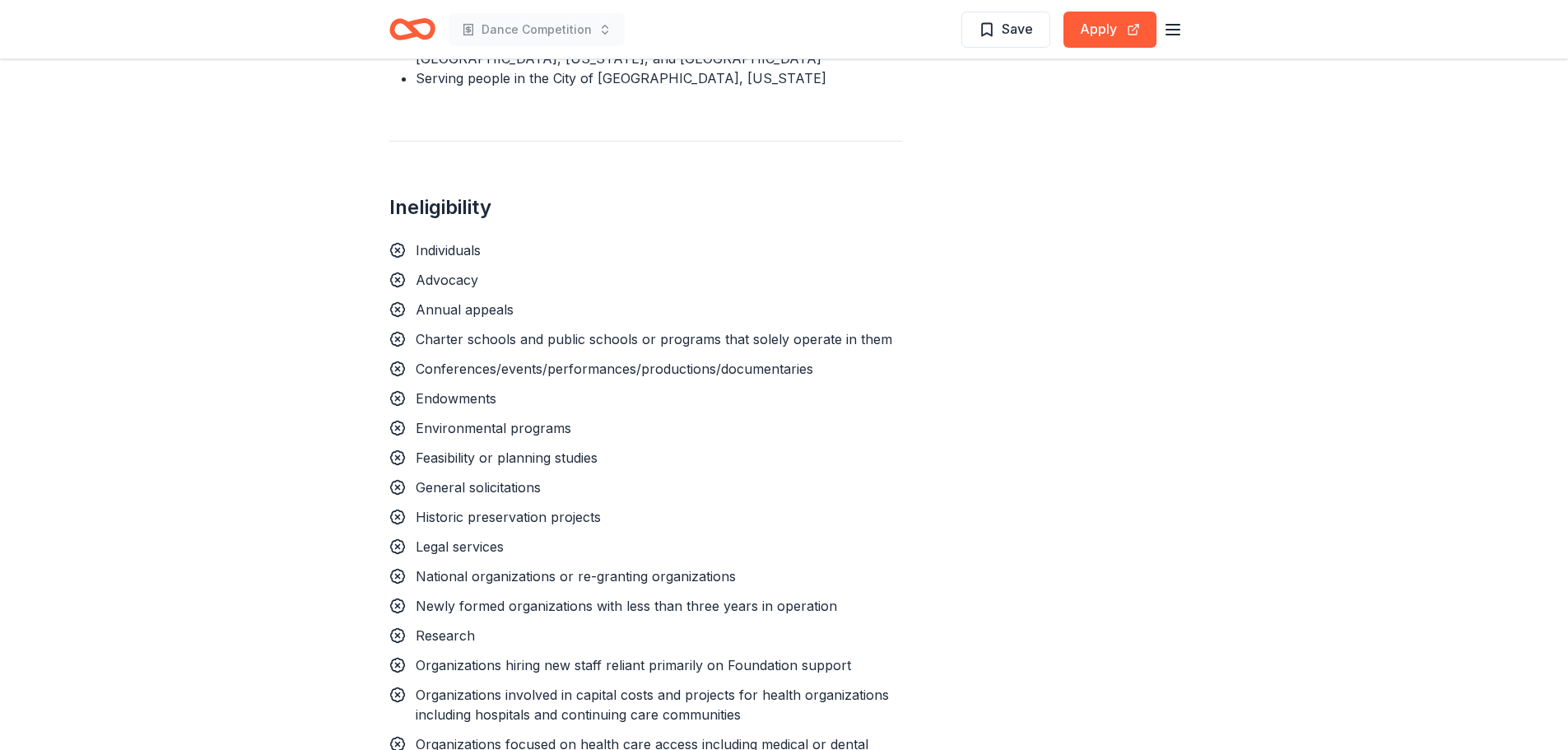
scroll to position [1455, 0]
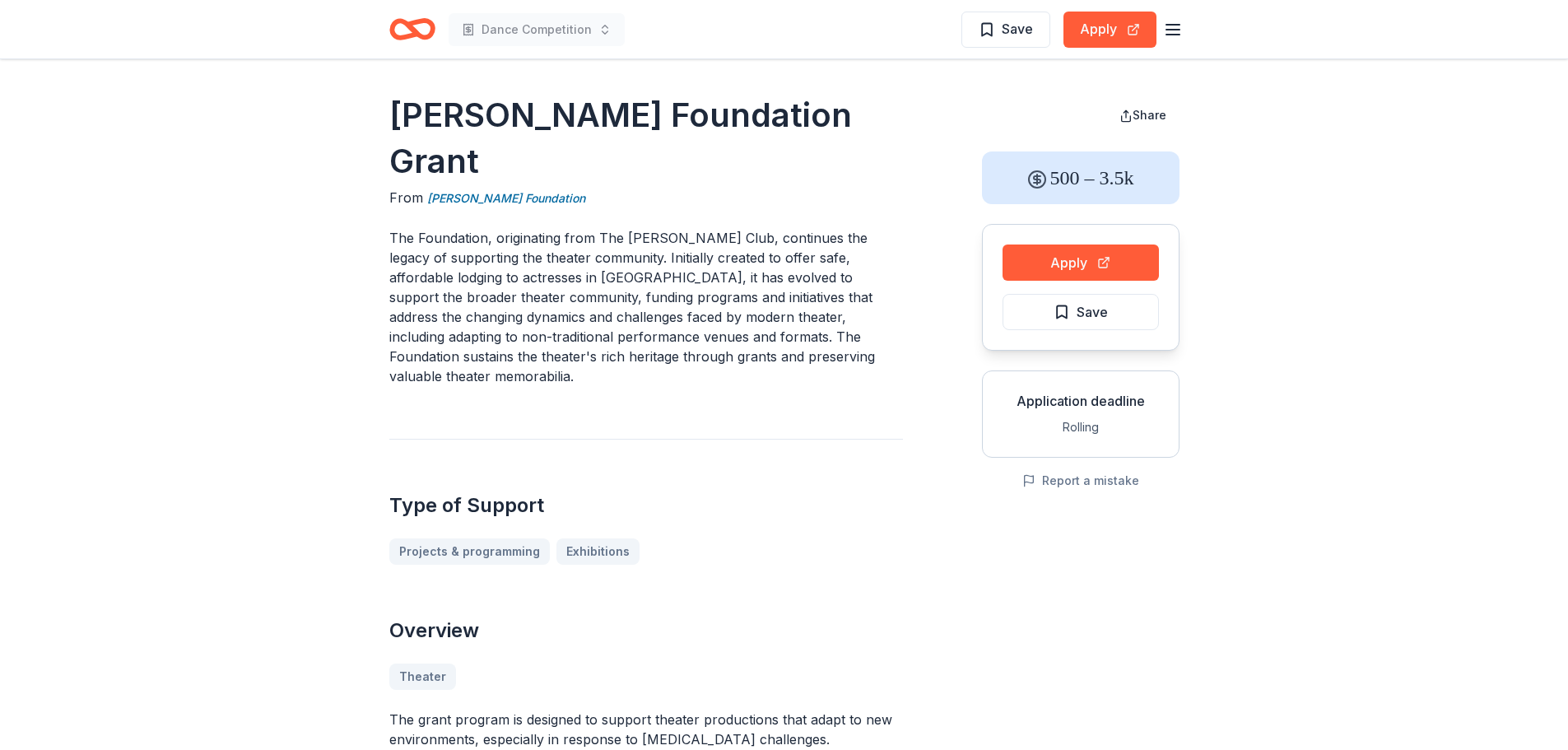
drag, startPoint x: 1016, startPoint y: 442, endPoint x: 1008, endPoint y: 219, distance: 223.1
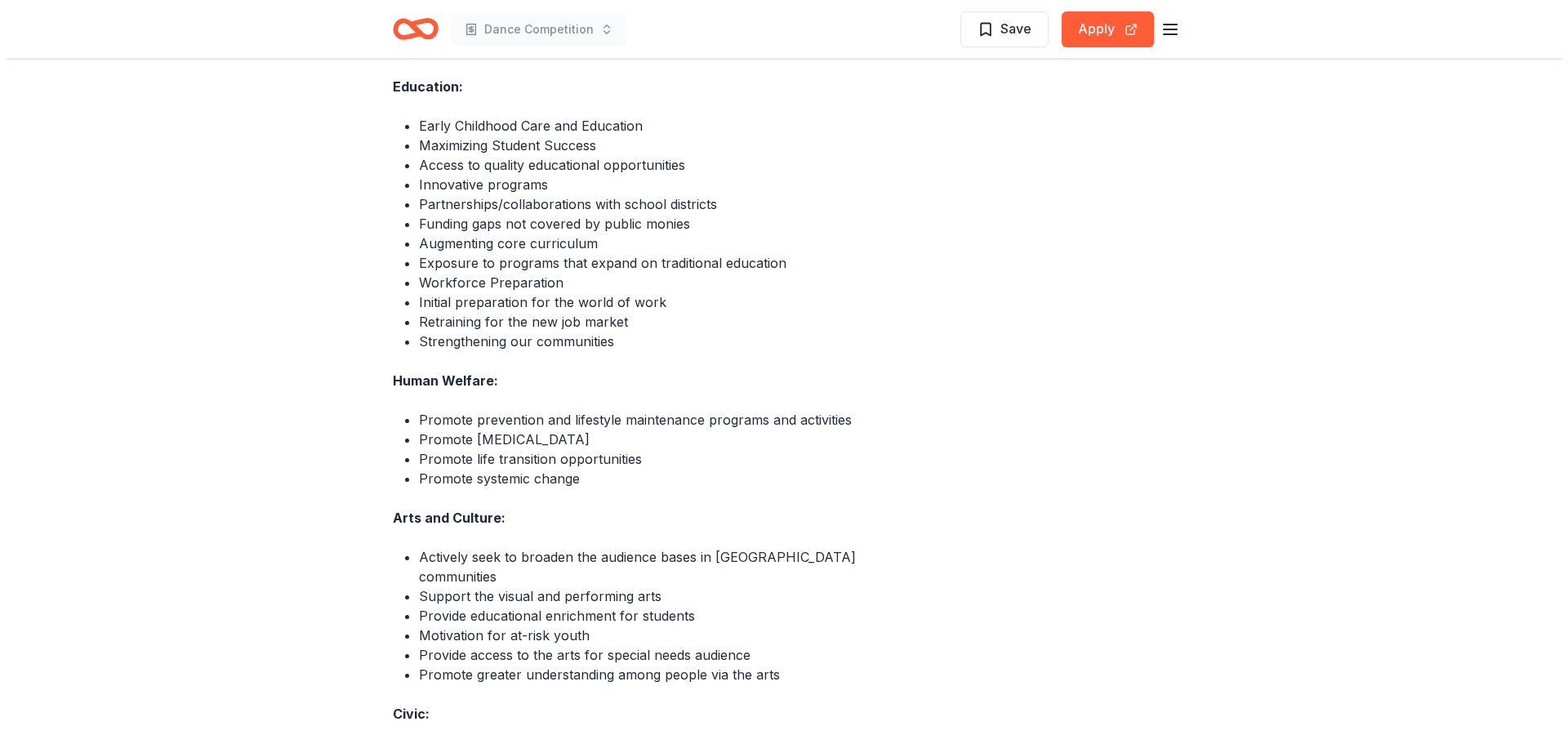
scroll to position [709, 0]
